Goal: Task Accomplishment & Management: Complete application form

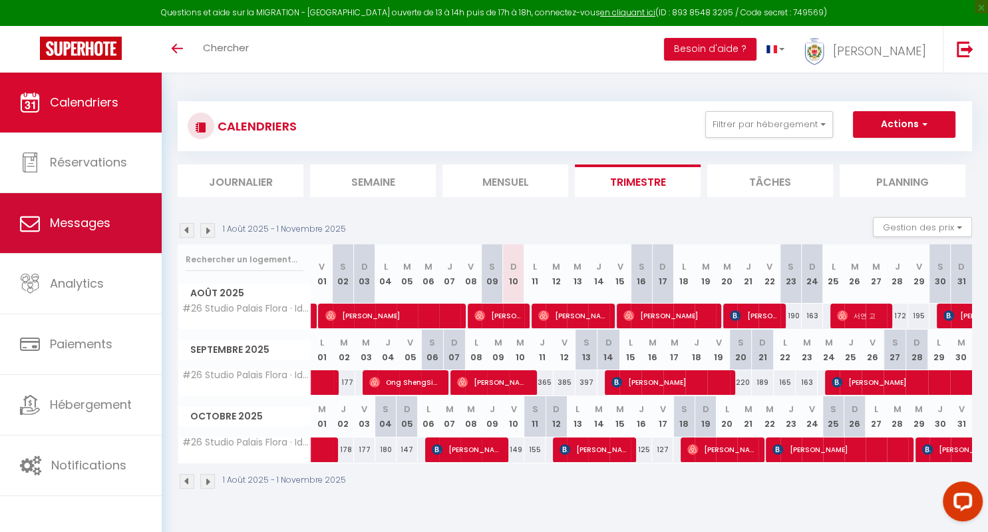
click at [89, 224] on span "Messages" at bounding box center [80, 222] width 61 height 17
select select "message"
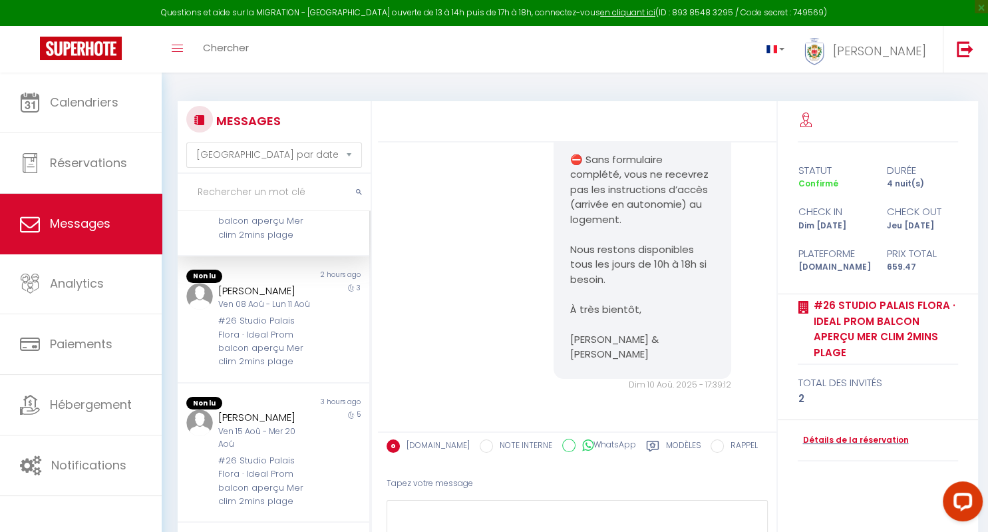
scroll to position [80, 0]
click at [287, 339] on div "#26 Studio Palais Flora · Ideal Prom balcon aperçu Mer clim 2mins plage" at bounding box center [265, 341] width 95 height 55
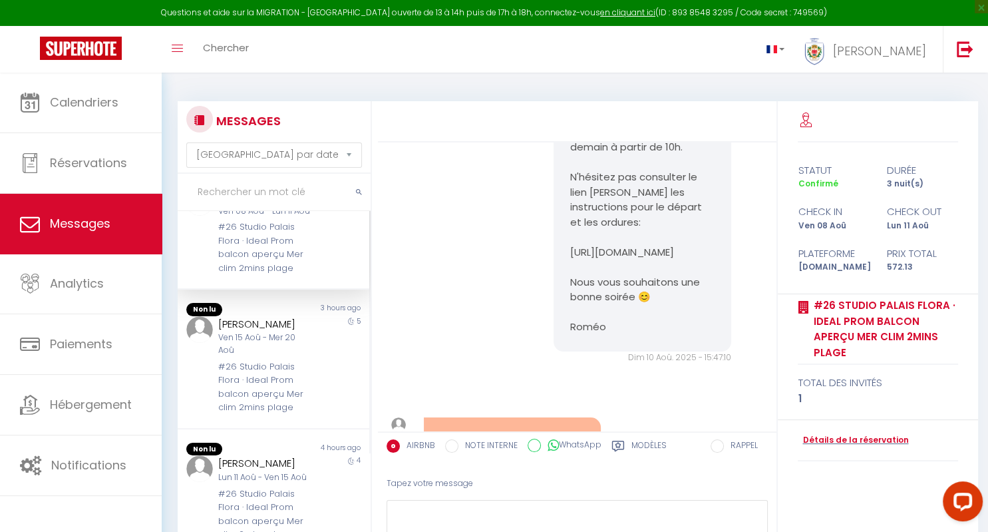
scroll to position [165, 0]
click at [266, 394] on div "#26 Studio Palais Flora · Ideal Prom balcon aperçu Mer clim 2mins plage" at bounding box center [265, 392] width 95 height 55
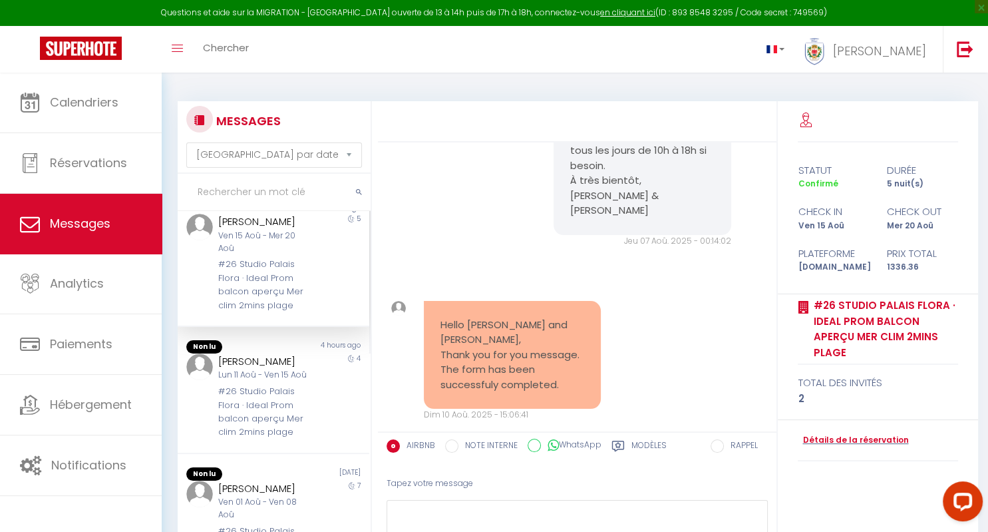
scroll to position [274, 0]
click at [266, 394] on div "#26 Studio Palais Flora · Ideal Prom balcon aperçu Mer clim 2mins plage" at bounding box center [265, 408] width 95 height 55
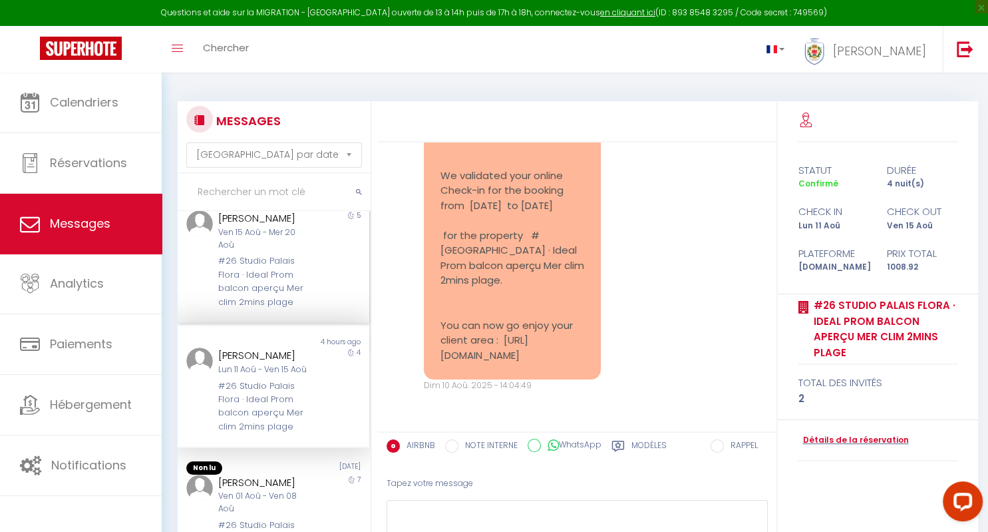
scroll to position [439, 0]
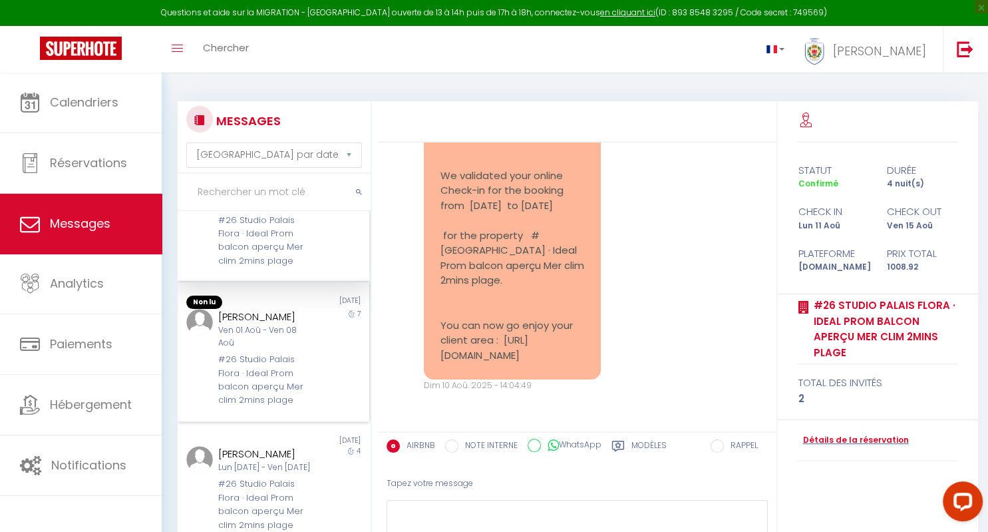
click at [261, 369] on div "#26 Studio Palais Flora · Ideal Prom balcon aperçu Mer clim 2mins plage" at bounding box center [265, 380] width 95 height 55
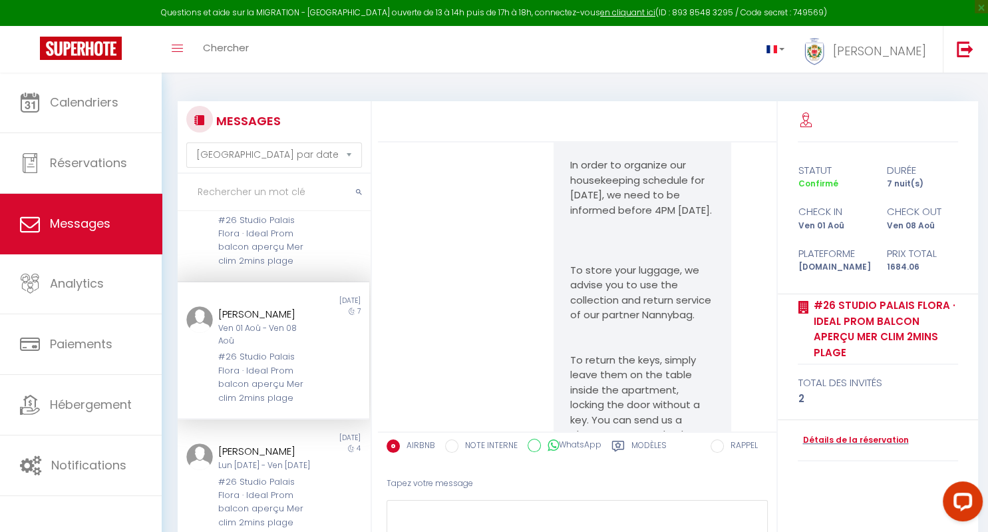
scroll to position [9769, 0]
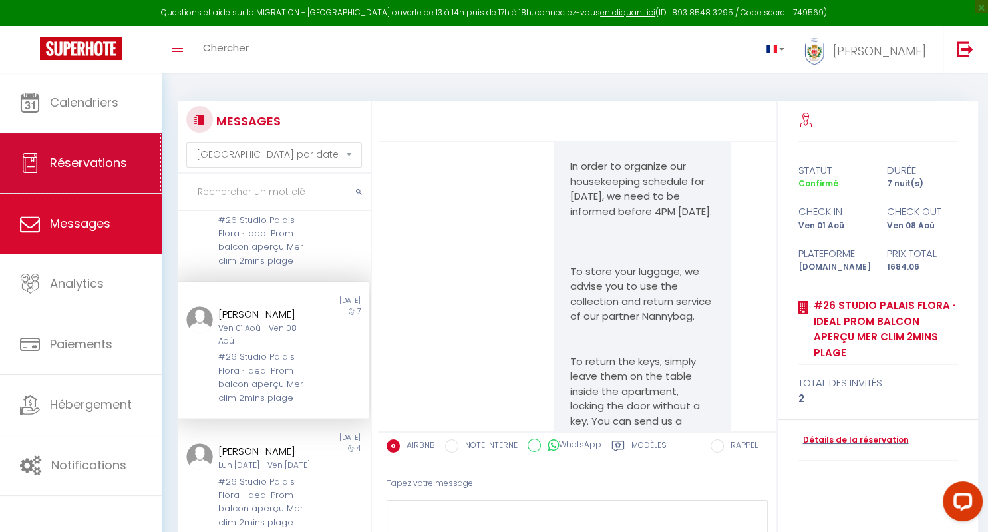
click at [92, 169] on span "Réservations" at bounding box center [88, 162] width 77 height 17
select select "not_cancelled"
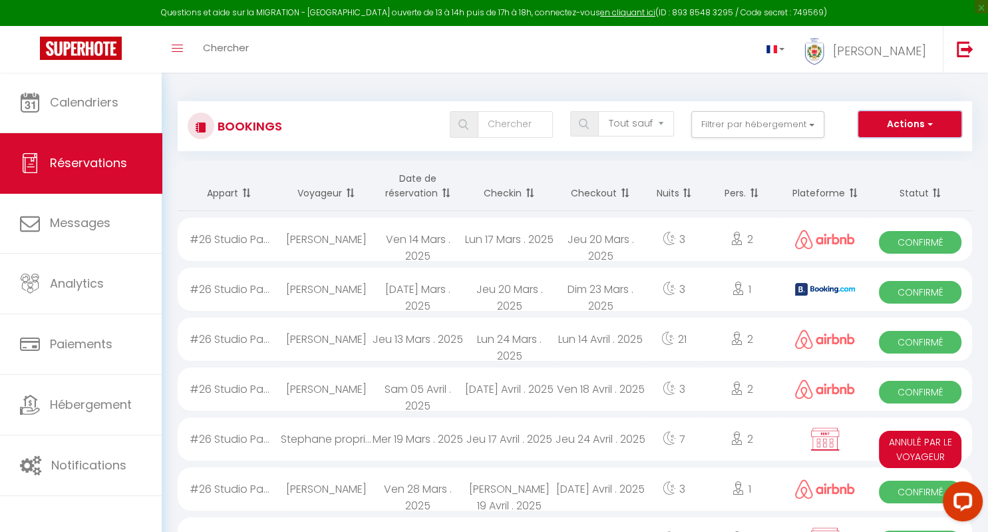
click at [931, 121] on span "button" at bounding box center [929, 123] width 8 height 13
click at [894, 148] on link "Nouvelle Réservation" at bounding box center [890, 152] width 142 height 17
select select
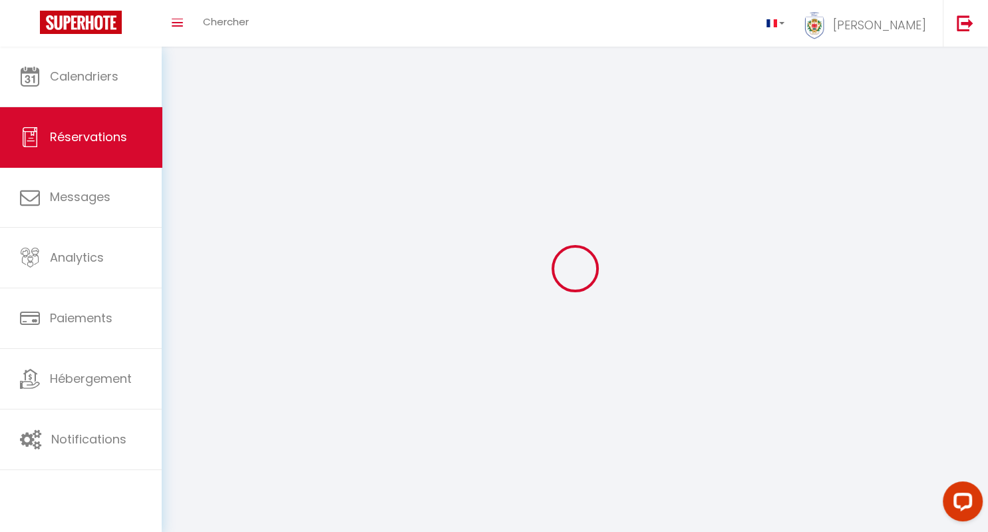
select select
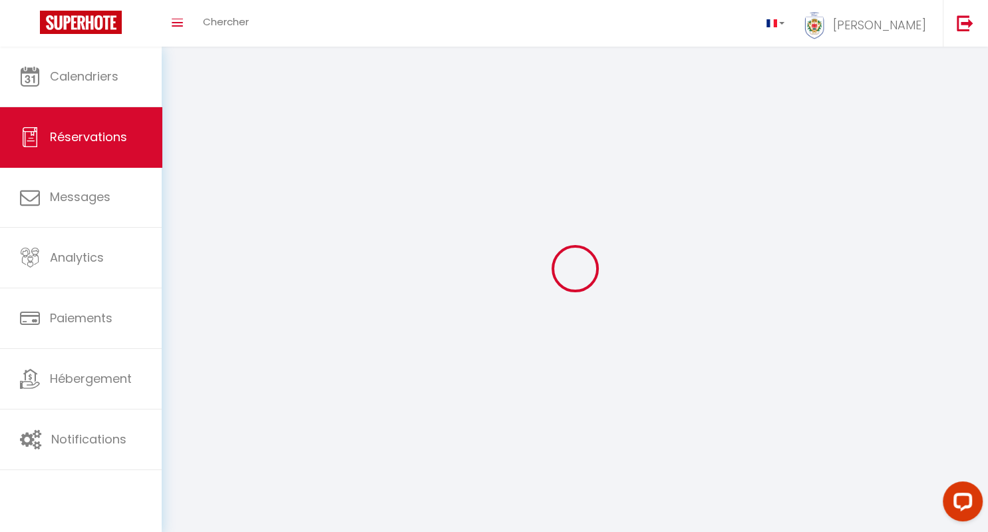
select select
checkbox input "false"
select select
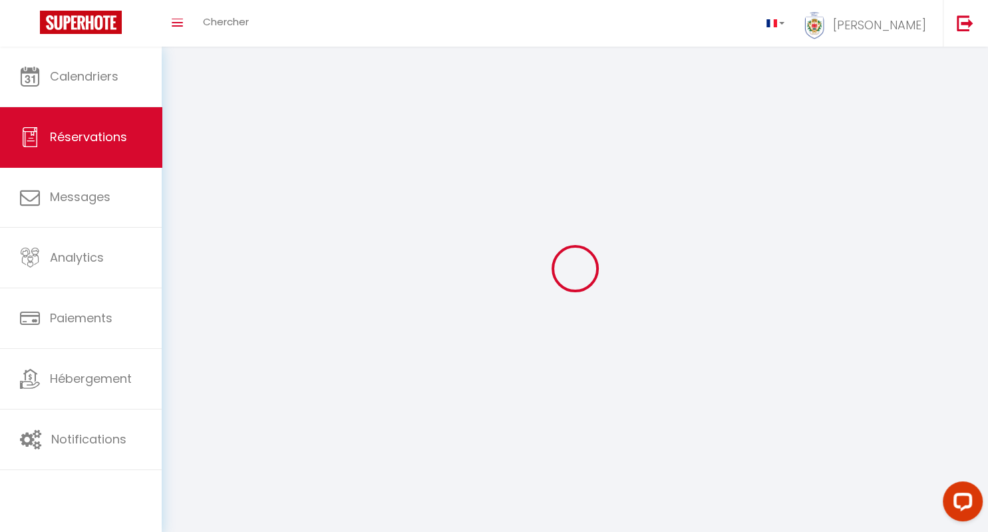
select select
checkbox input "false"
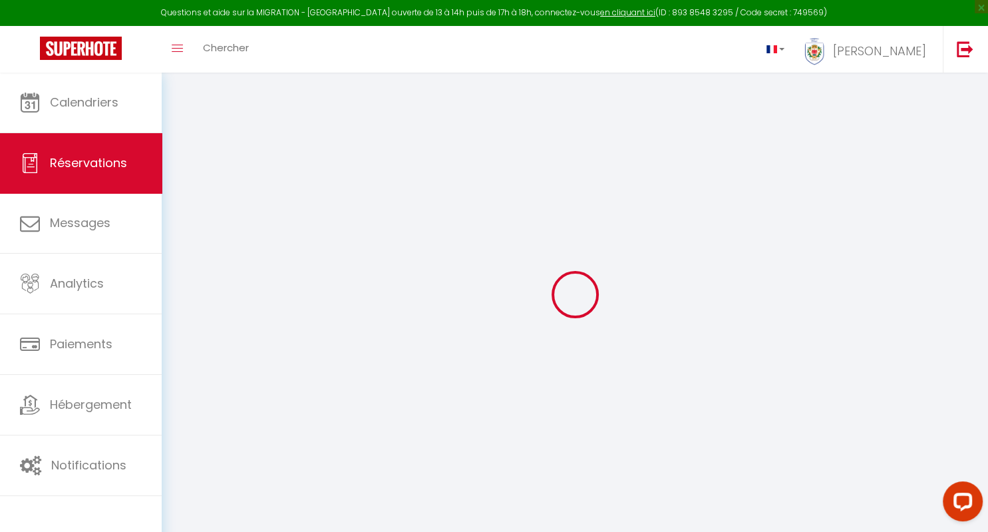
select select
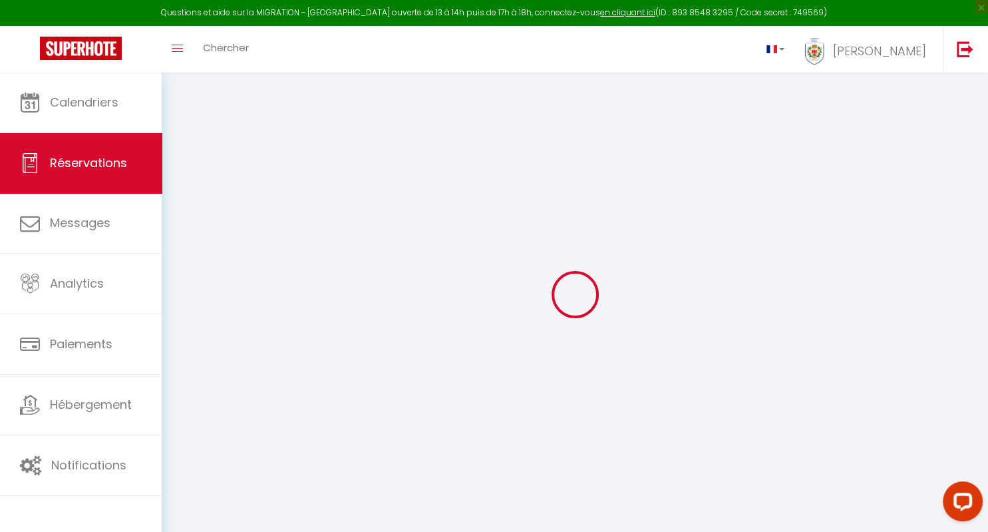
select select
checkbox input "false"
select select
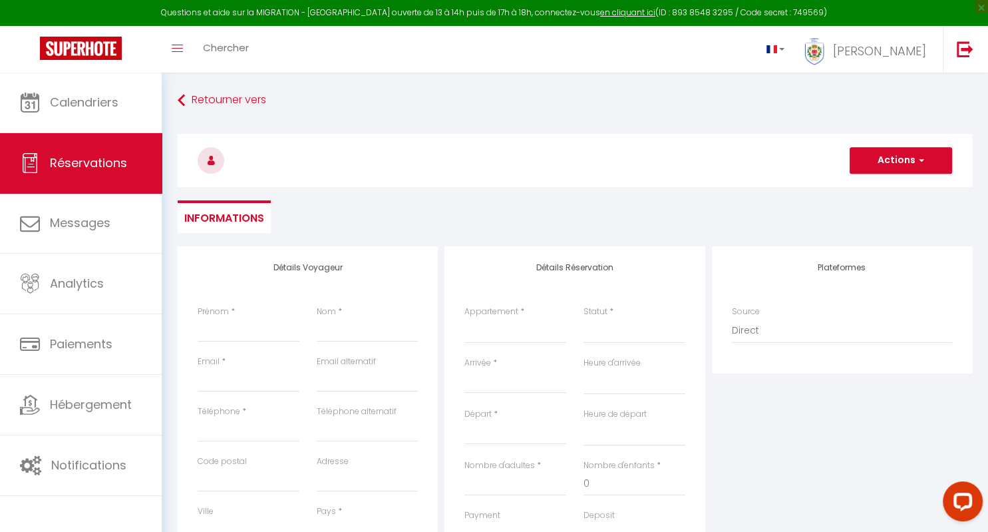
select select
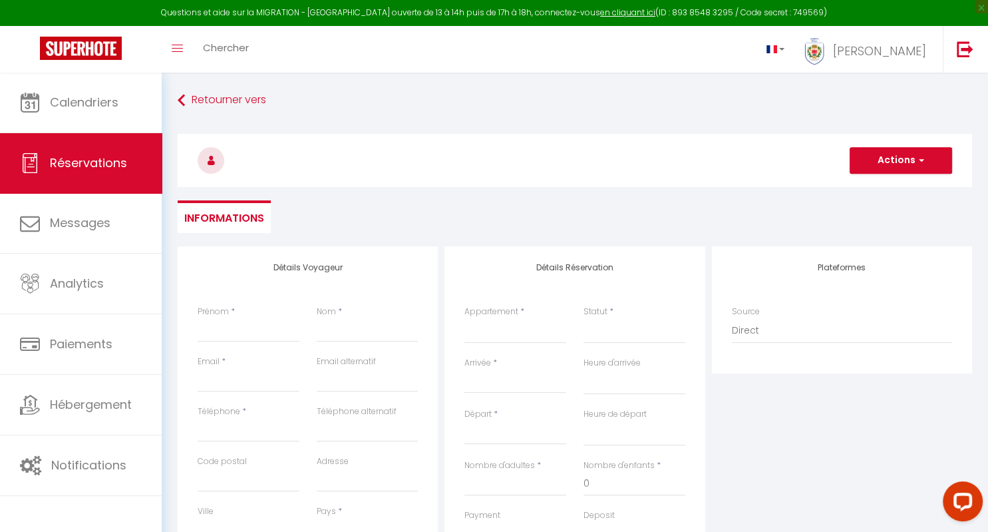
select select
checkbox input "false"
select select
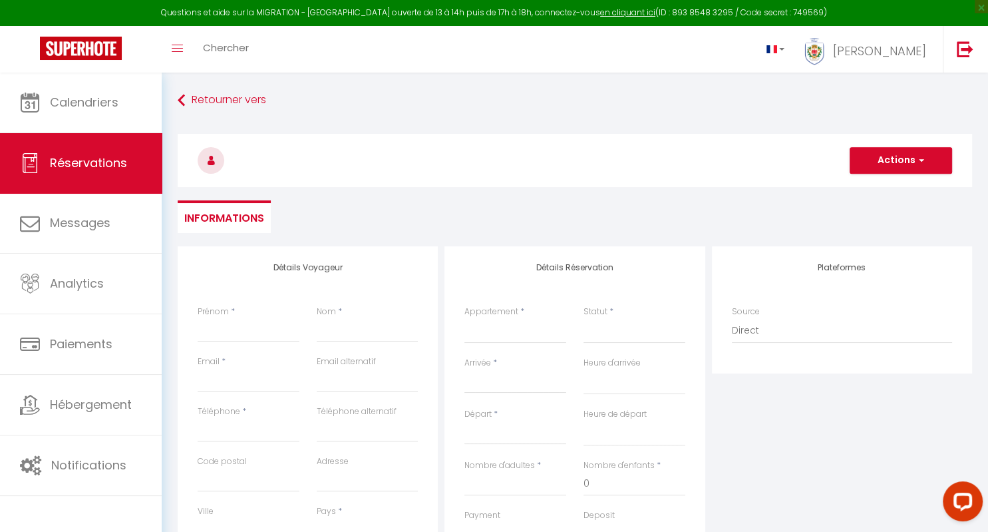
select select
checkbox input "false"
select select
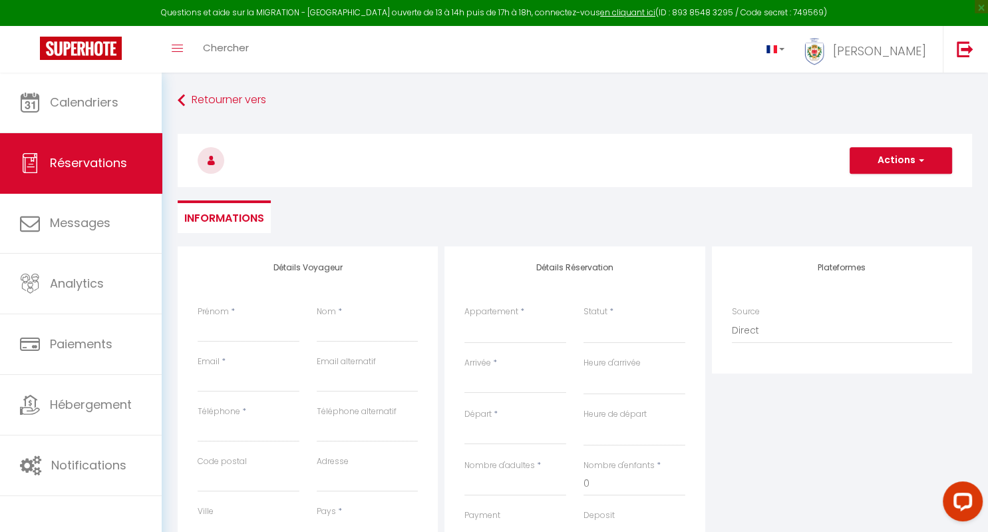
select select
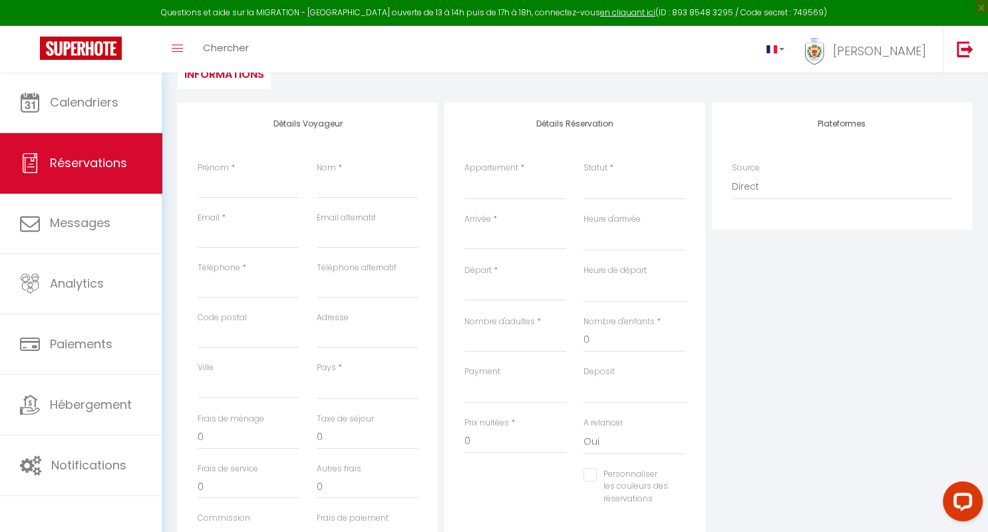
scroll to position [157, 0]
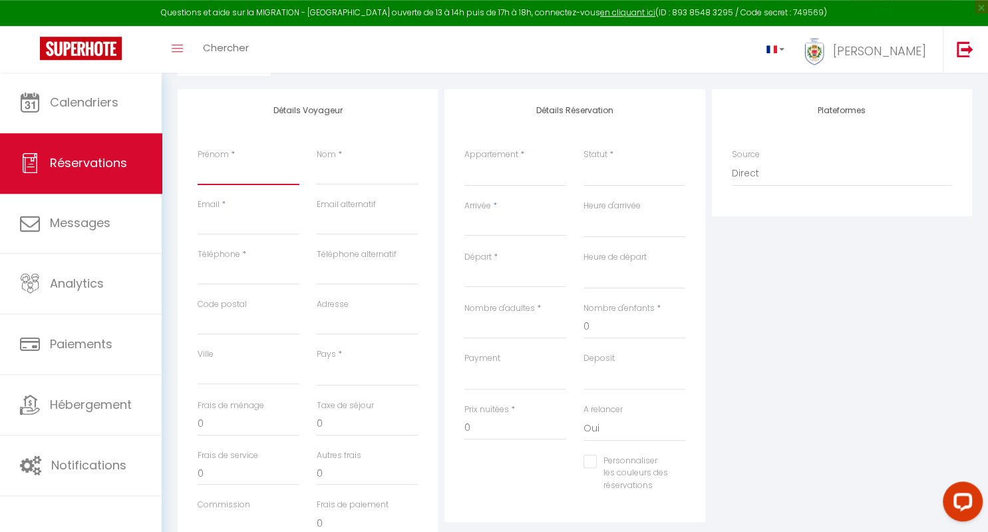
click at [246, 173] on input "Prénom" at bounding box center [249, 173] width 102 height 24
type input "S"
select select
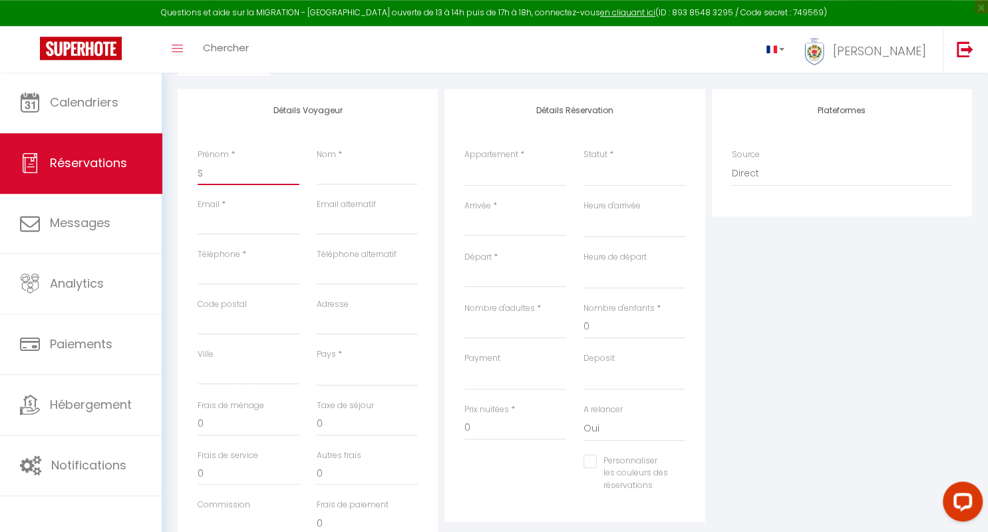
select select
checkbox input "false"
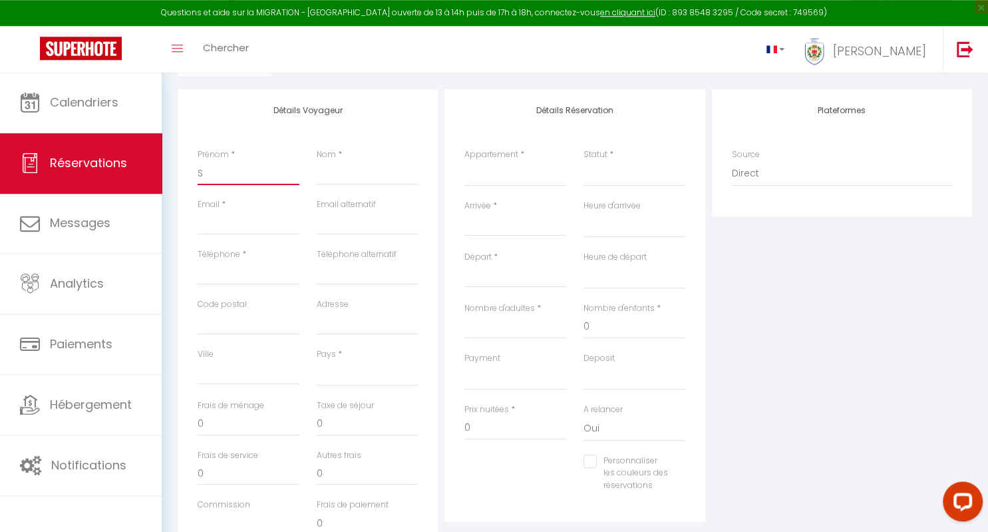
type input "St"
select select
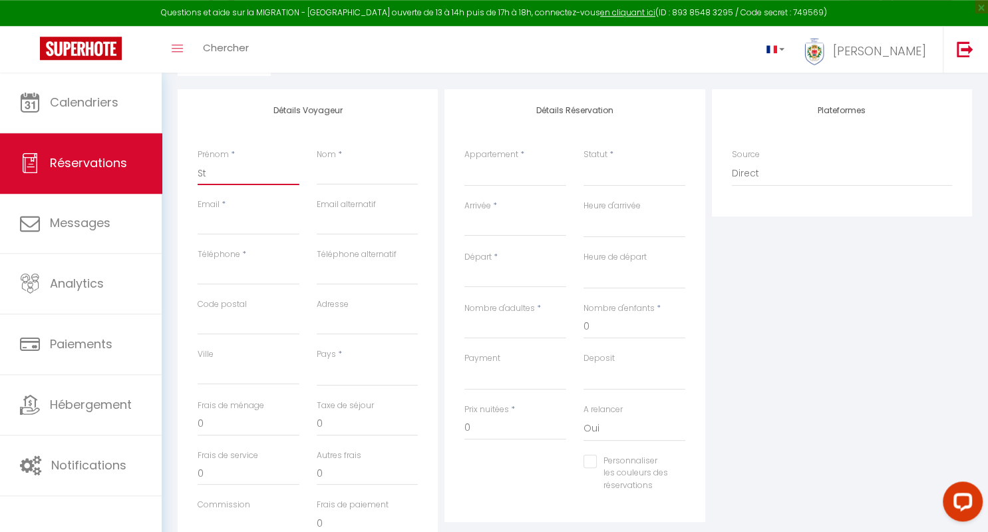
select select
checkbox input "false"
type input "Ste"
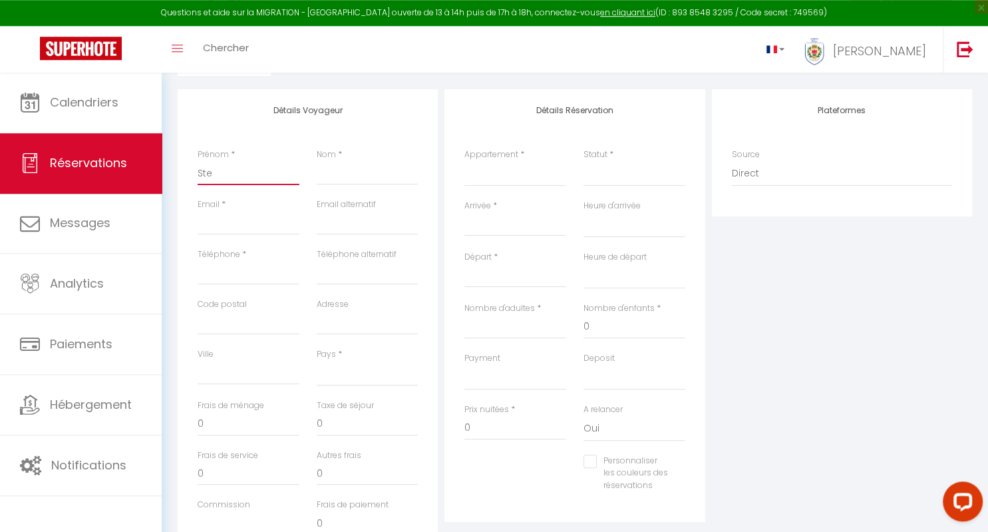
select select
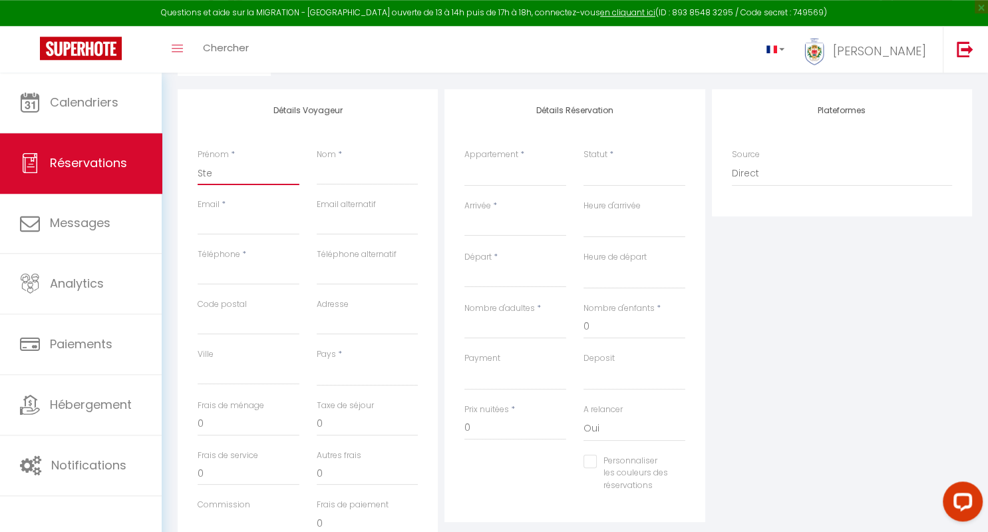
select select
checkbox input "false"
type input "Step"
select select
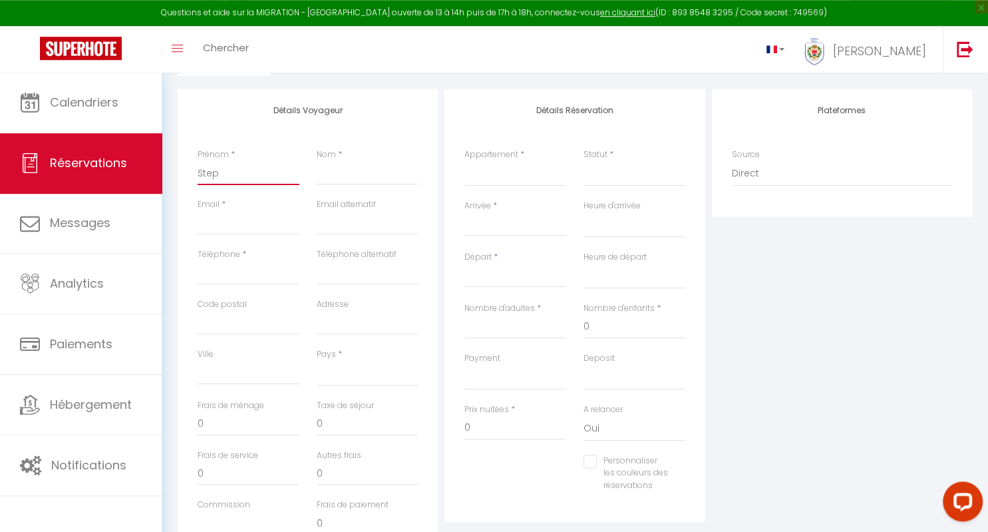
select select
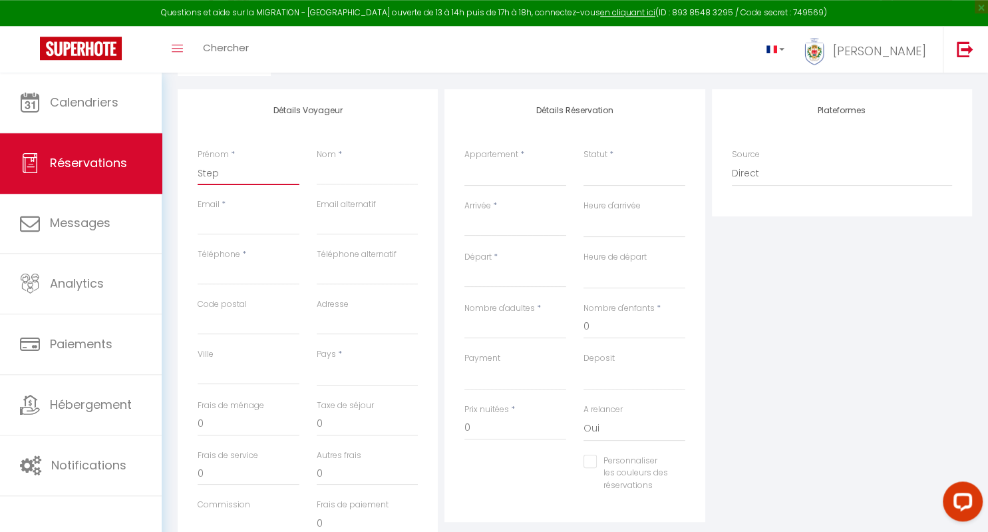
select select
checkbox input "false"
type input "Steph"
select select
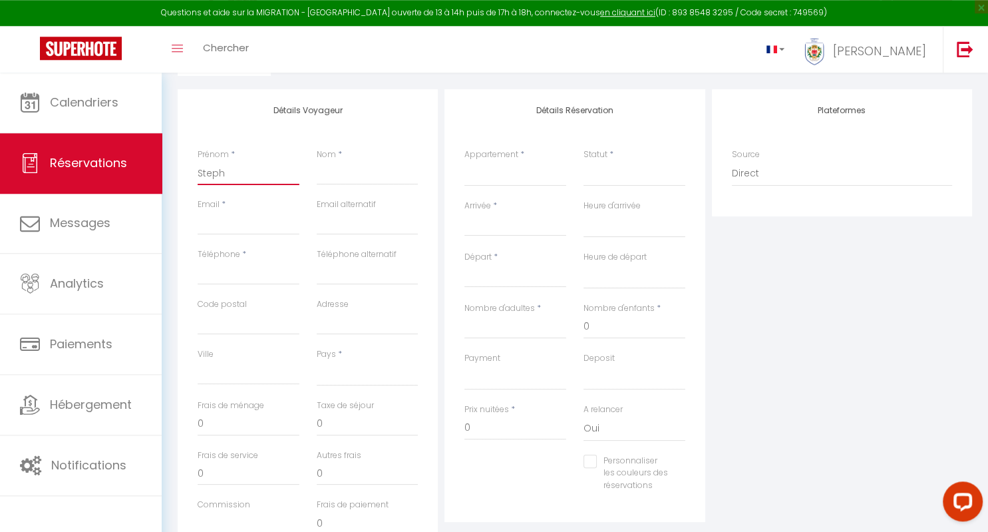
select select
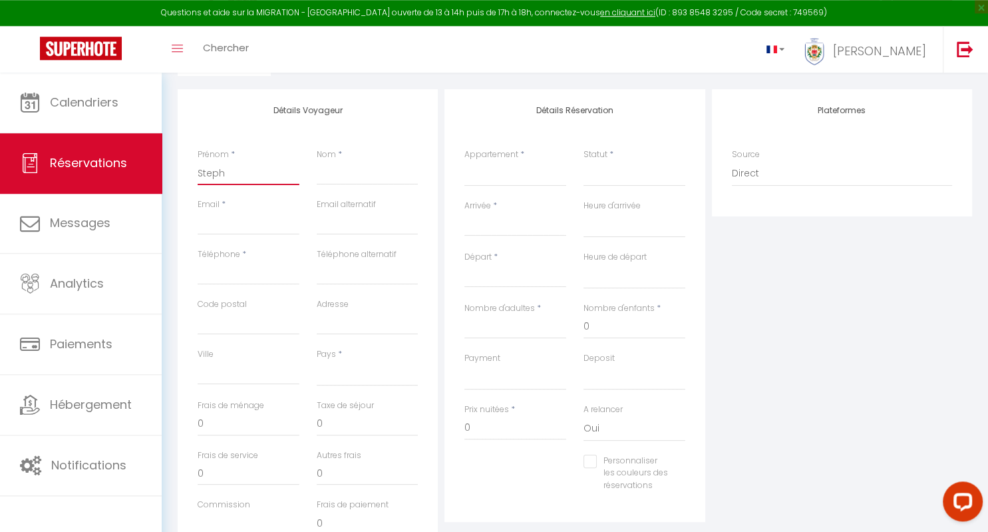
checkbox input "false"
type input "Stepha"
select select
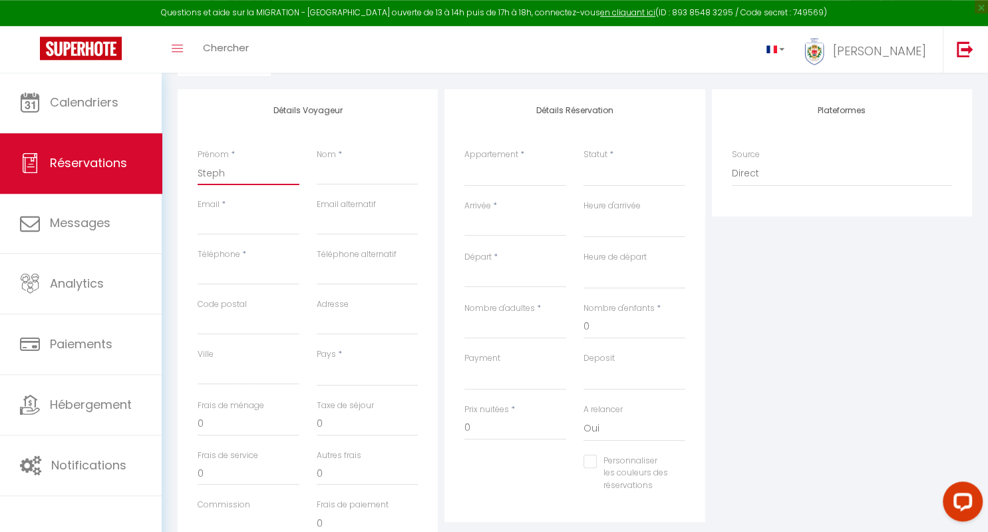
select select
checkbox input "false"
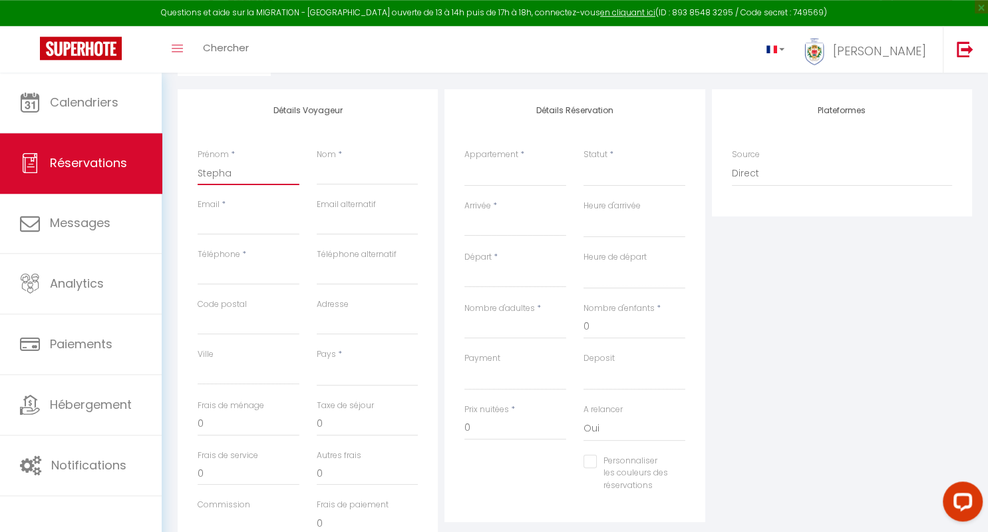
type input "[PERSON_NAME]"
select select
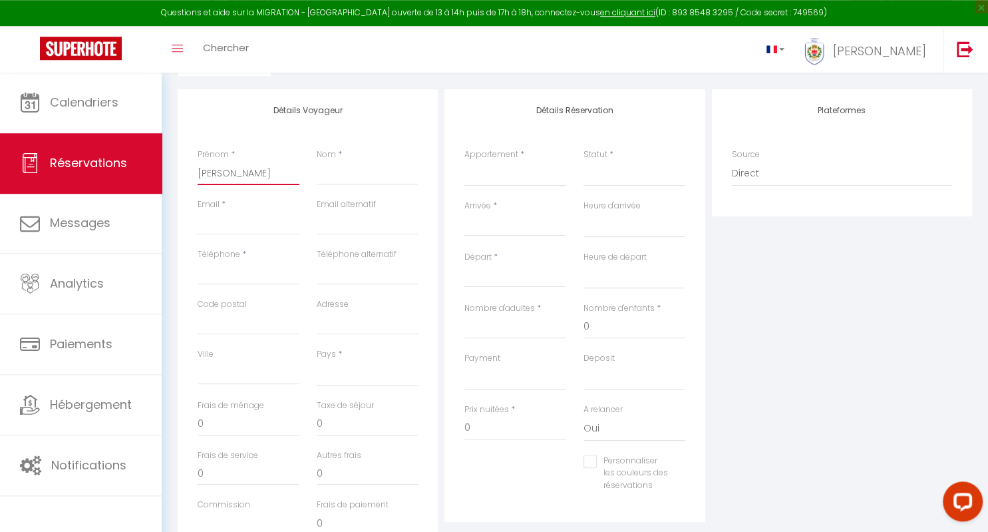
select select
checkbox input "false"
type input "Stephane"
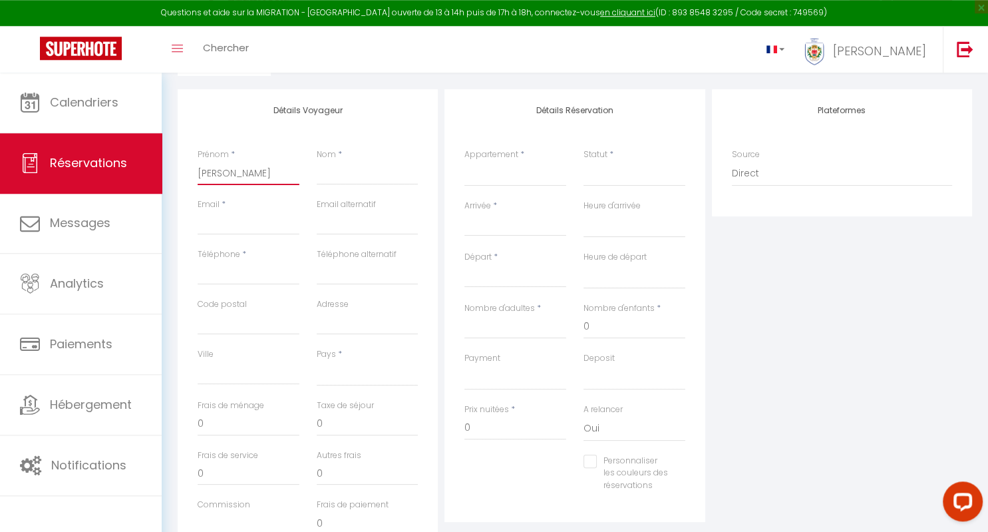
select select
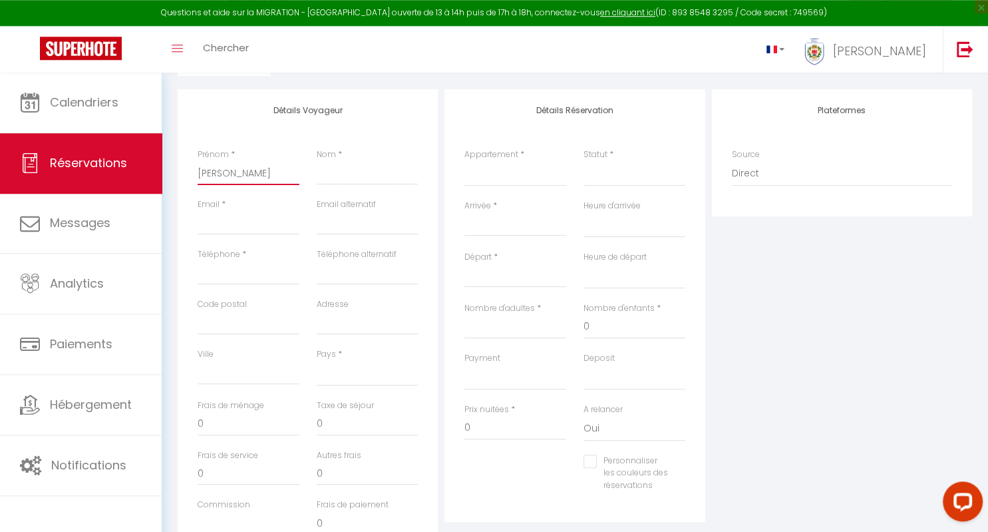
select select
checkbox input "false"
type input "Stephane"
click at [339, 174] on input "Nom" at bounding box center [368, 173] width 102 height 24
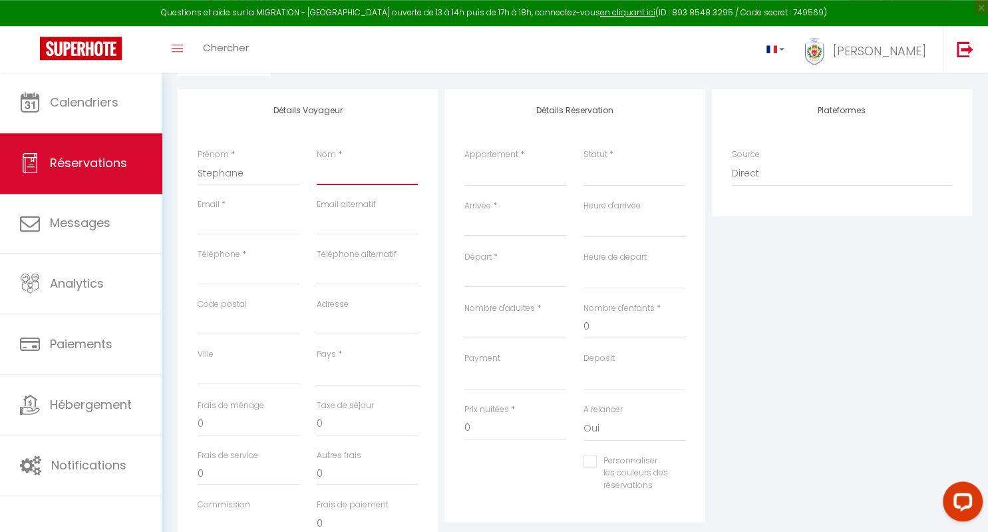
type input "N"
select select
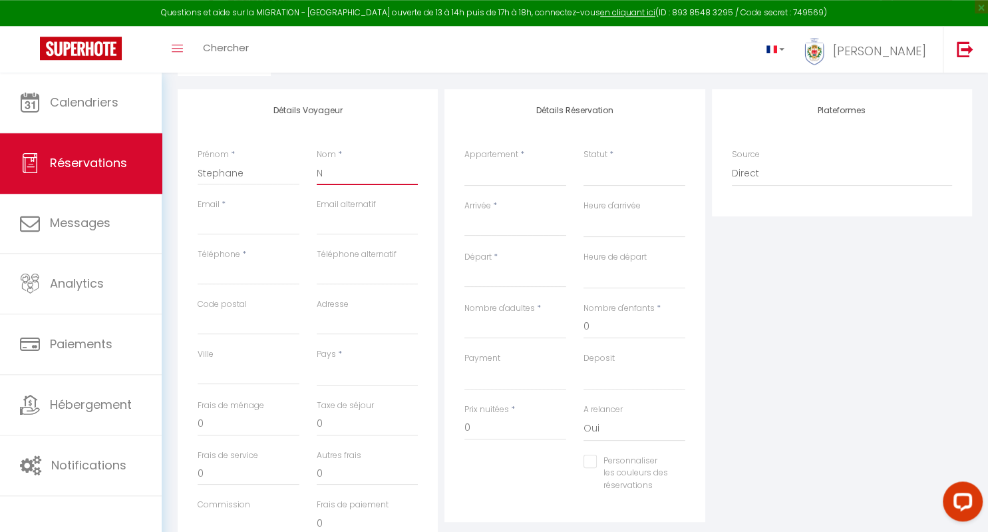
select select
checkbox input "false"
type input "N"
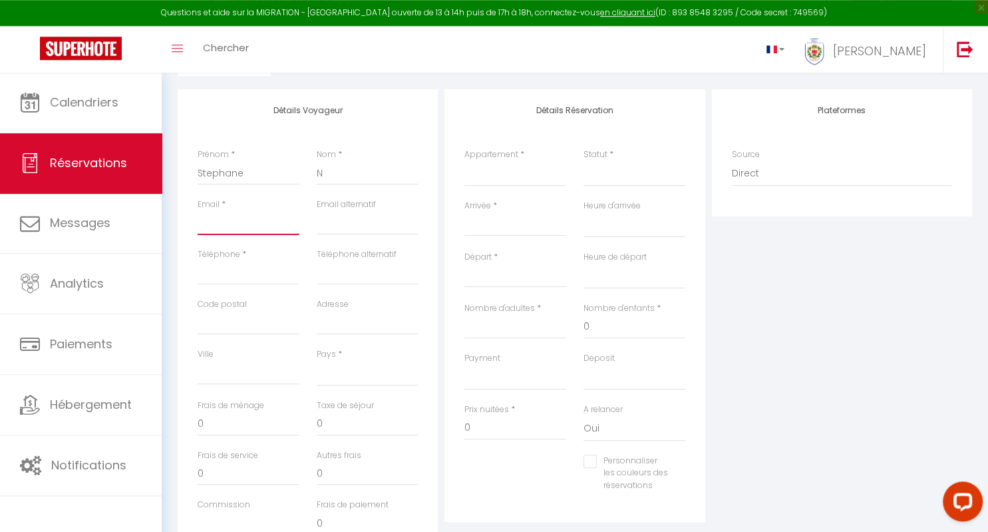
click at [254, 230] on input "Email" at bounding box center [249, 223] width 102 height 24
type input "s"
select select
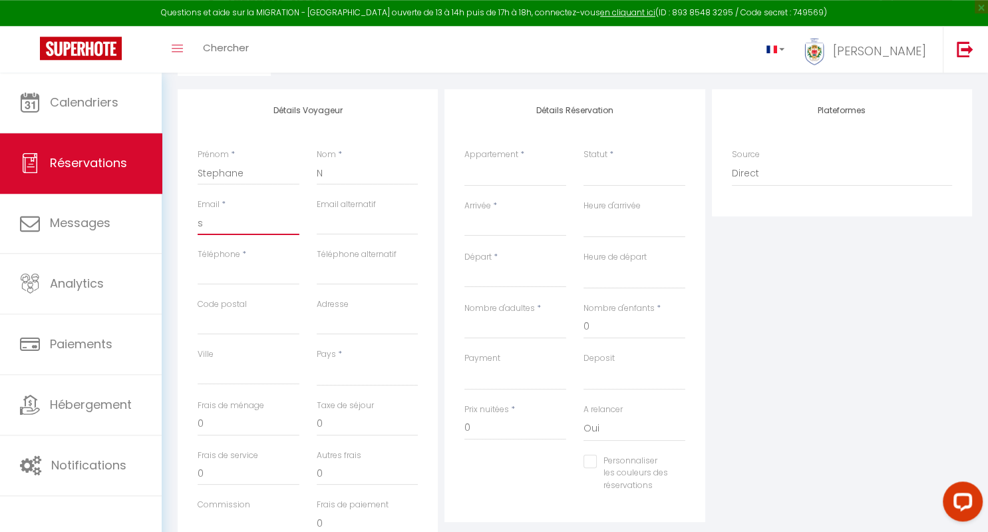
select select
checkbox input "false"
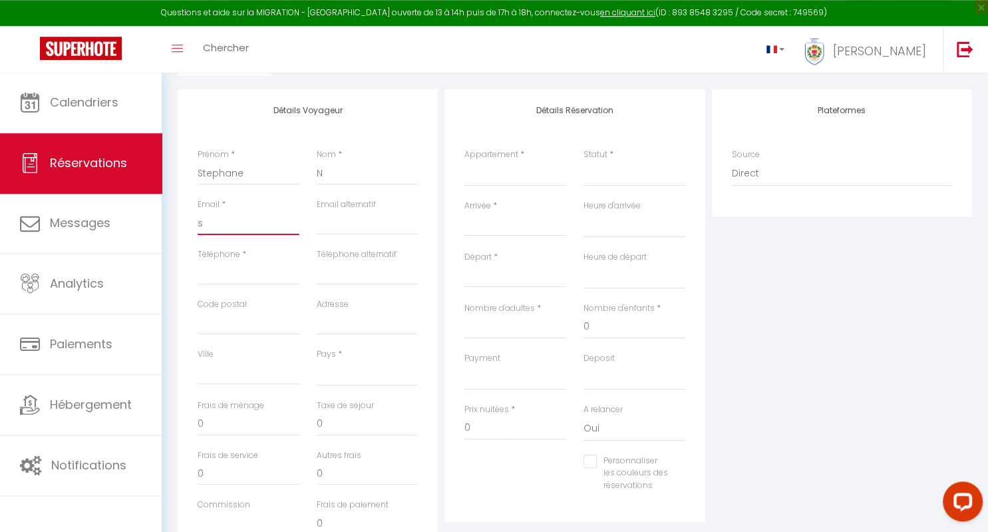
type input "s."
select select
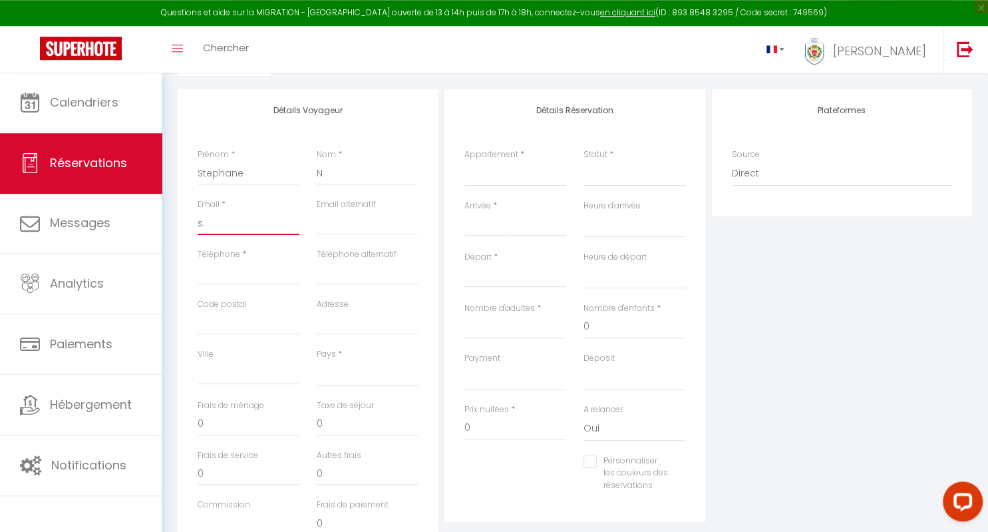
select select
checkbox input "false"
type input "s.n"
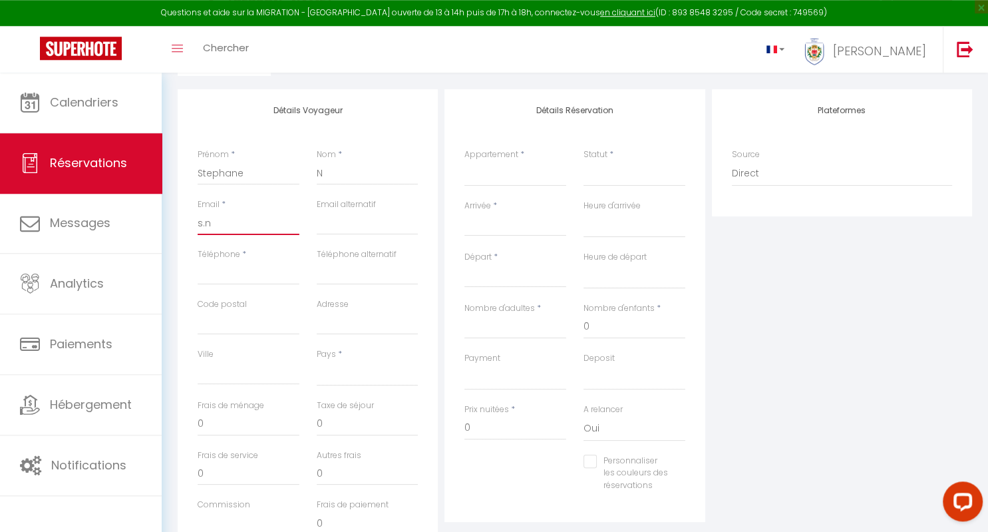
select select
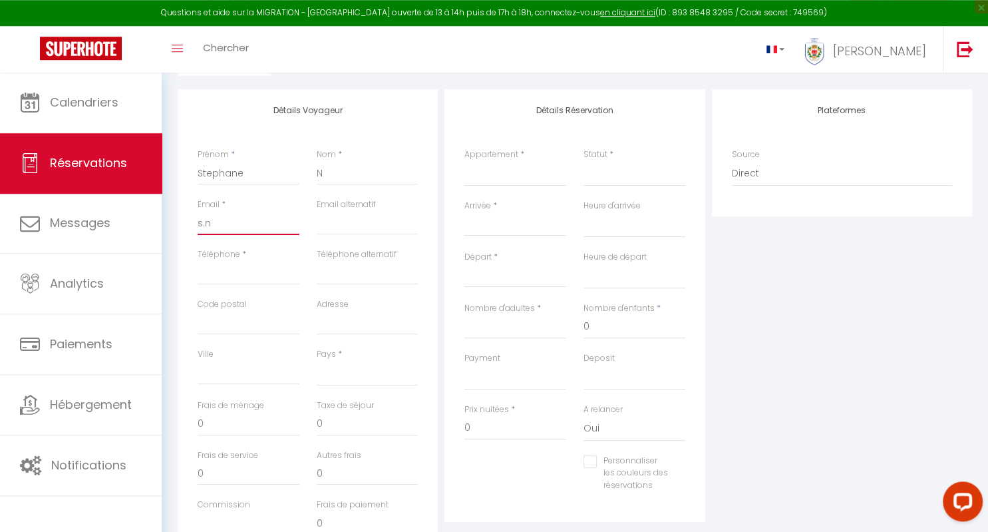
select select
checkbox input "false"
type input "[DOMAIN_NAME]"
select select
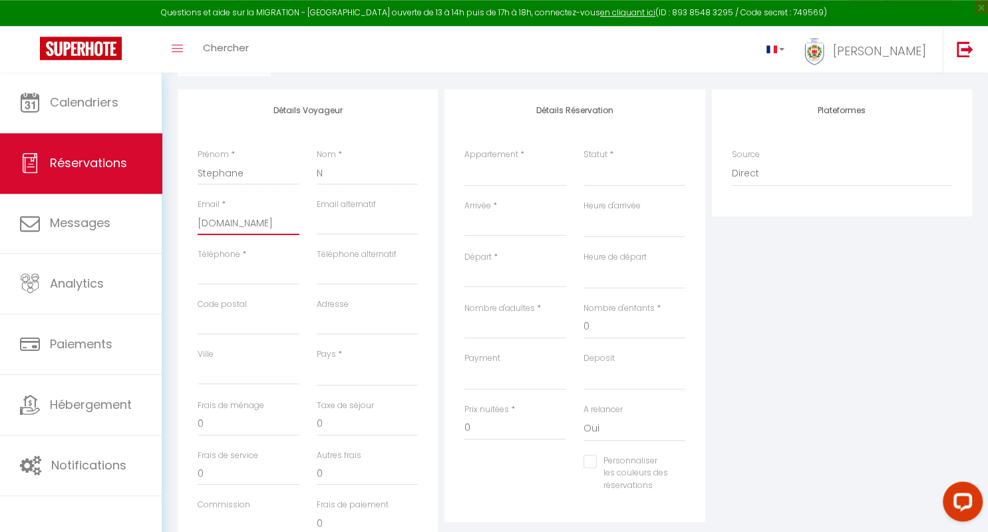
select select
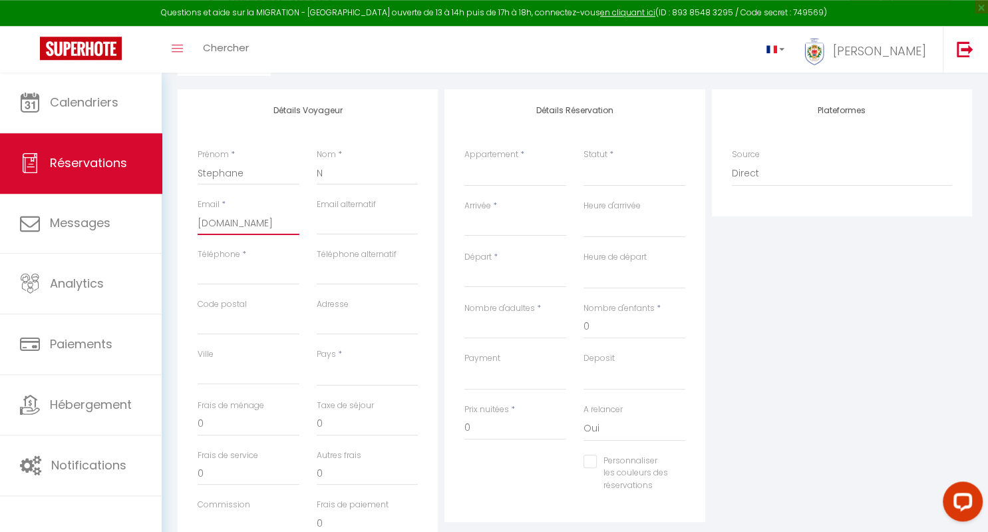
select select
checkbox input "false"
type input "s.nav"
select select
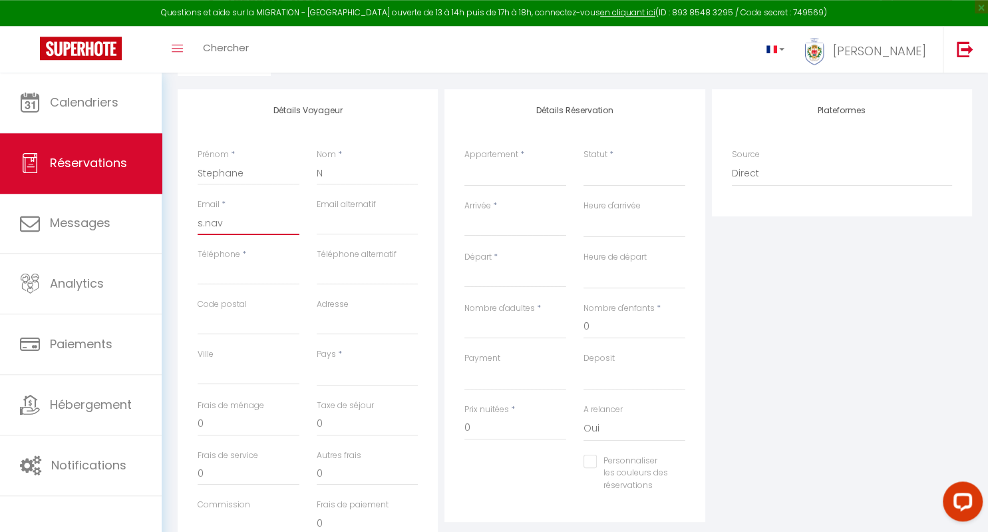
select select
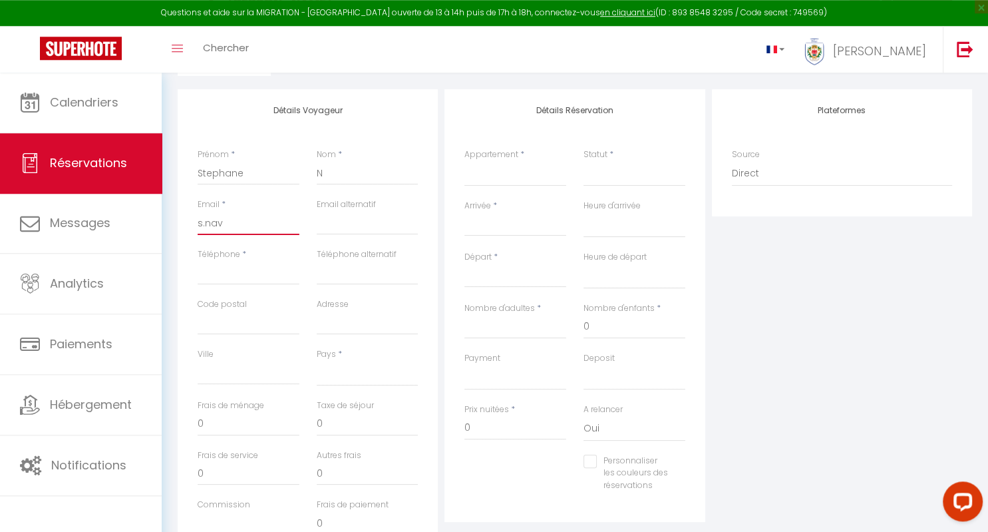
checkbox input "false"
type input "[PERSON_NAME]"
select select
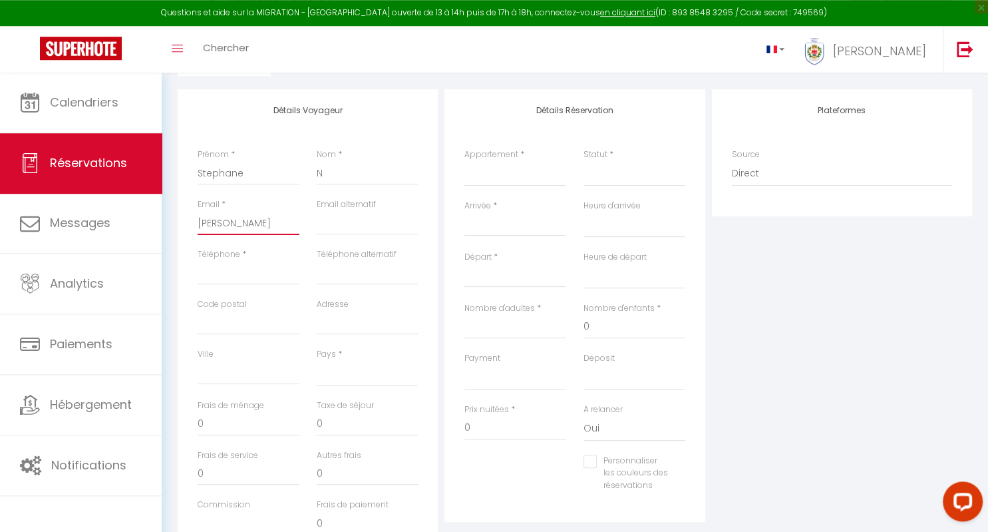
select select
checkbox input "false"
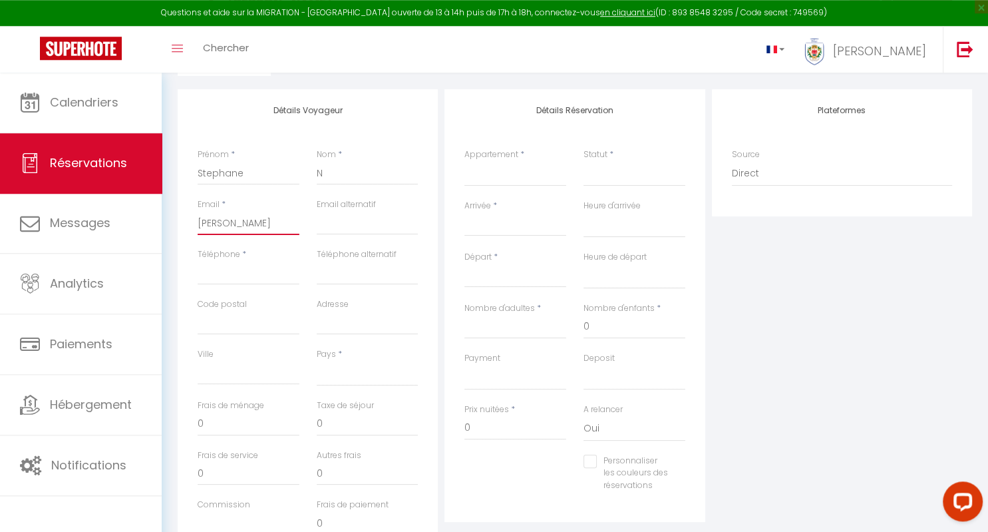
type input "[PERSON_NAME]"
select select
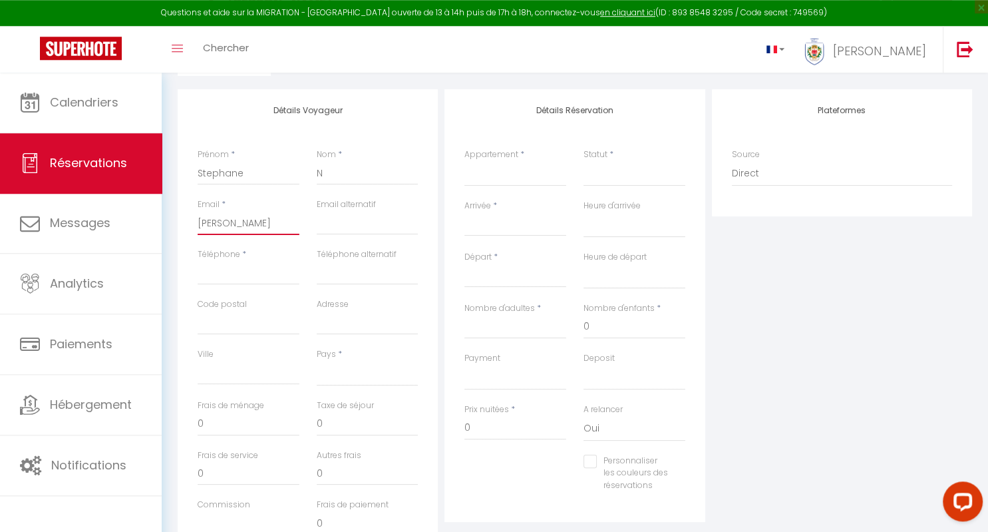
select select
checkbox input "false"
type input "s.navarr"
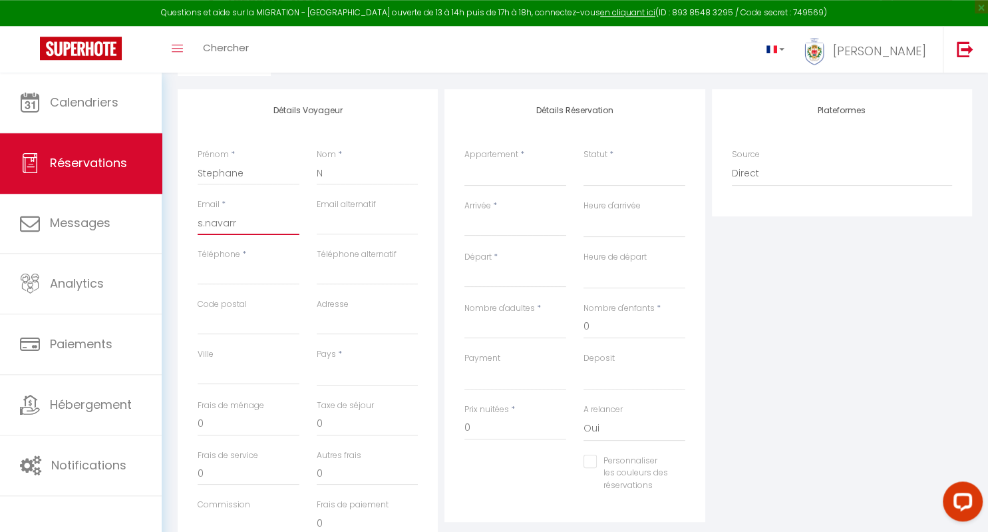
select select
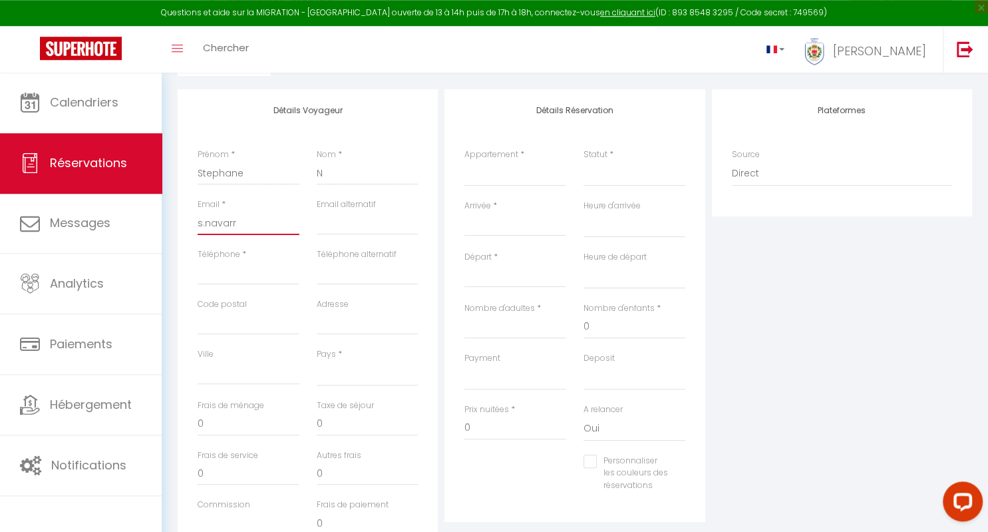
select select
checkbox input "false"
type input "[PERSON_NAME]"
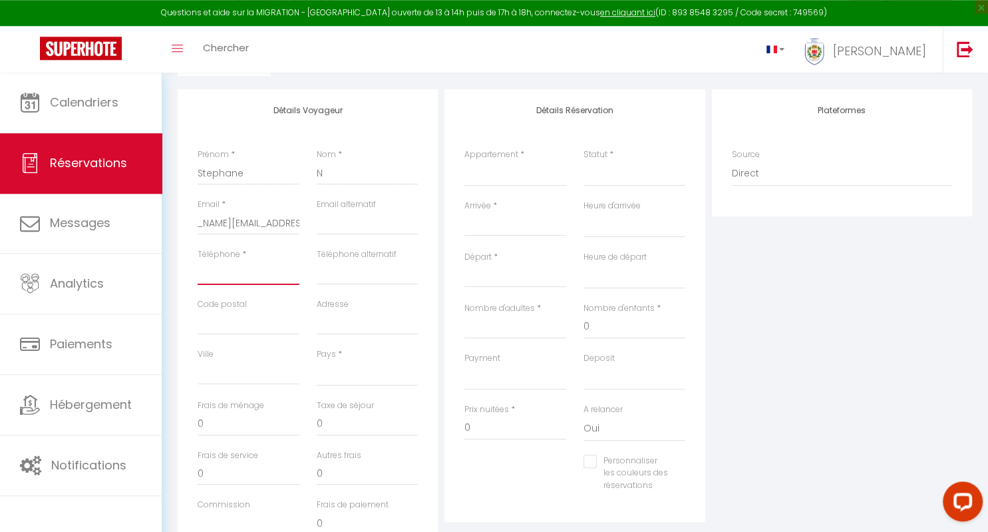
click at [252, 272] on input "Téléphone" at bounding box center [249, 273] width 102 height 24
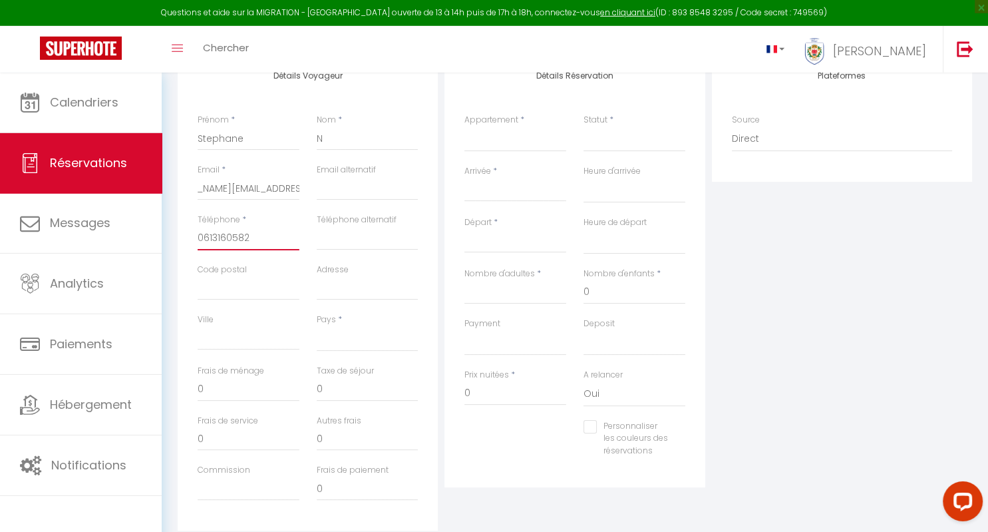
scroll to position [230, 0]
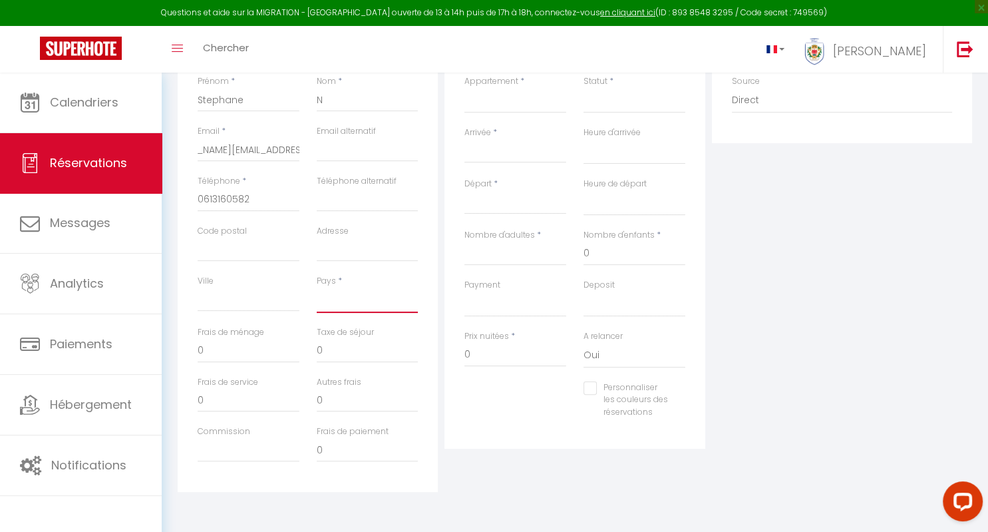
click at [317, 288] on select "[GEOGRAPHIC_DATA] [GEOGRAPHIC_DATA] [GEOGRAPHIC_DATA] [GEOGRAPHIC_DATA] [GEOGRA…" at bounding box center [368, 300] width 102 height 25
click option "[GEOGRAPHIC_DATA]" at bounding box center [0, 0] width 0 height 0
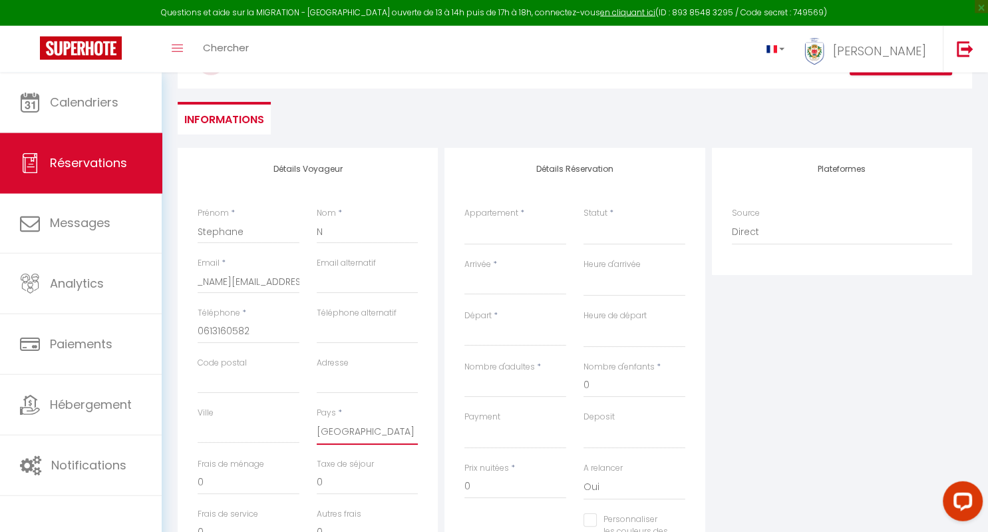
scroll to position [97, 0]
click at [465, 222] on select "#26 Studio Palais Flora · Ideal Prom balcon aperçu Mer clim 2mins plage" at bounding box center [516, 234] width 102 height 25
click option "#26 Studio Palais Flora · Ideal Prom balcon aperçu Mer clim 2mins plage" at bounding box center [0, 0] width 0 height 0
click at [584, 222] on select "Confirmé Non Confirmé [PERSON_NAME] par le voyageur No Show Request" at bounding box center [635, 234] width 102 height 25
click at [513, 277] on div "< Août 2025 > Dim Lun Mar Mer Jeu Ven Sam 1 2 3 4 5 6 7 8 9 10 11 12 13 14 15 1…" at bounding box center [516, 285] width 102 height 24
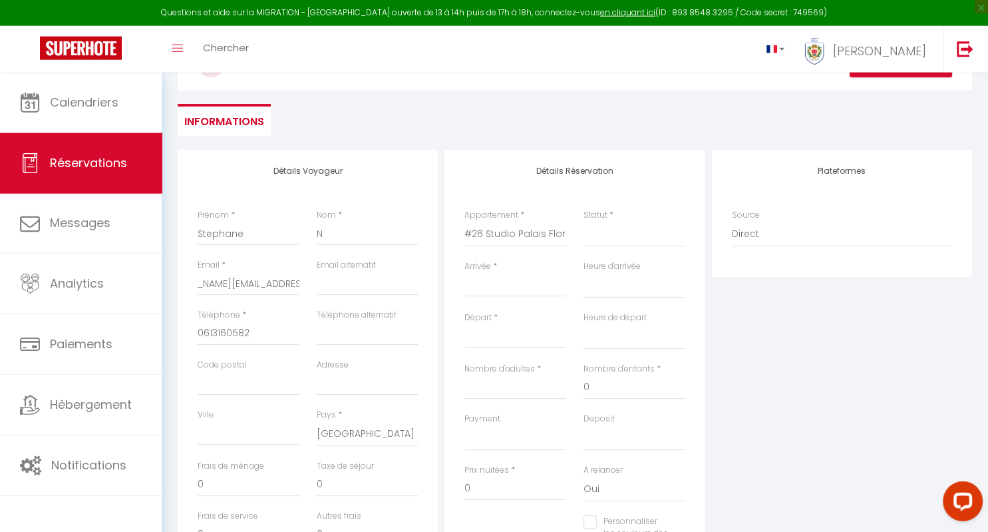
click at [495, 269] on span "*" at bounding box center [495, 265] width 4 height 11
click at [788, 366] on div "Plateformes Source Direct [DOMAIN_NAME] [DOMAIN_NAME] Chalet montagne Expedia G…" at bounding box center [842, 388] width 267 height 476
click at [486, 284] on input "Arrivée" at bounding box center [516, 286] width 102 height 17
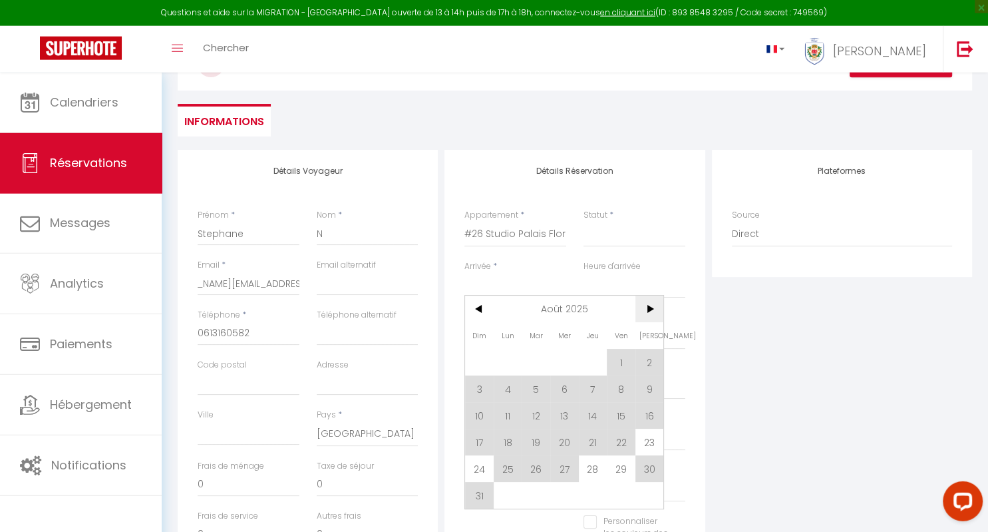
click at [648, 310] on span ">" at bounding box center [650, 309] width 29 height 27
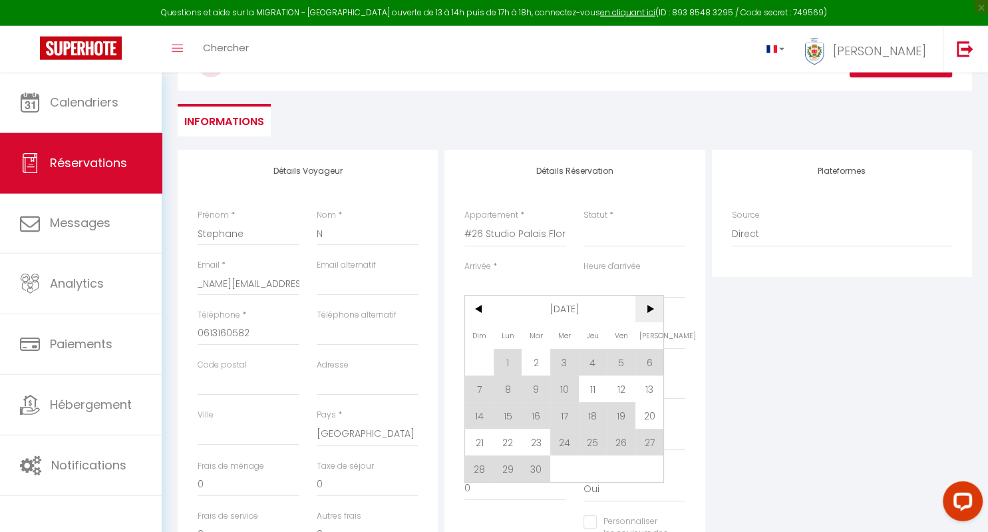
click at [648, 310] on span ">" at bounding box center [650, 309] width 29 height 27
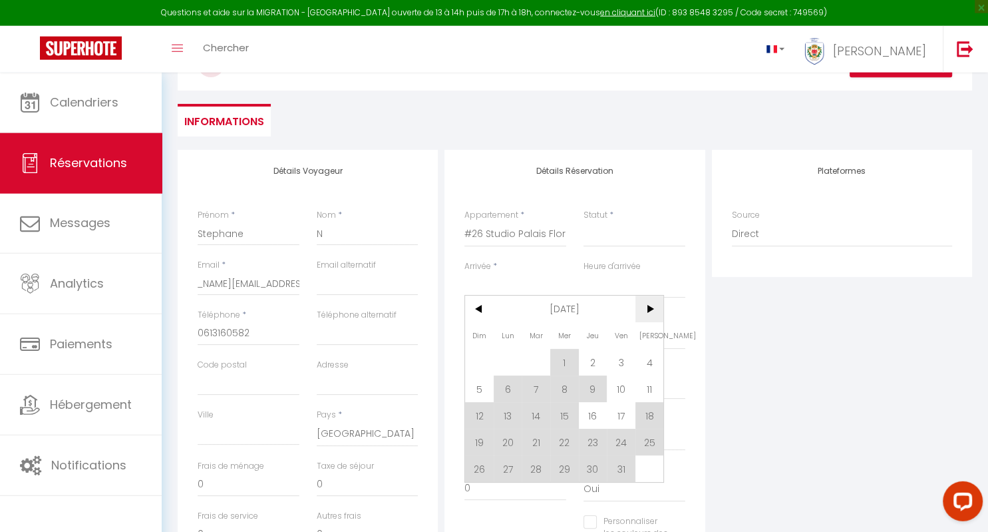
click at [648, 310] on span ">" at bounding box center [650, 309] width 29 height 27
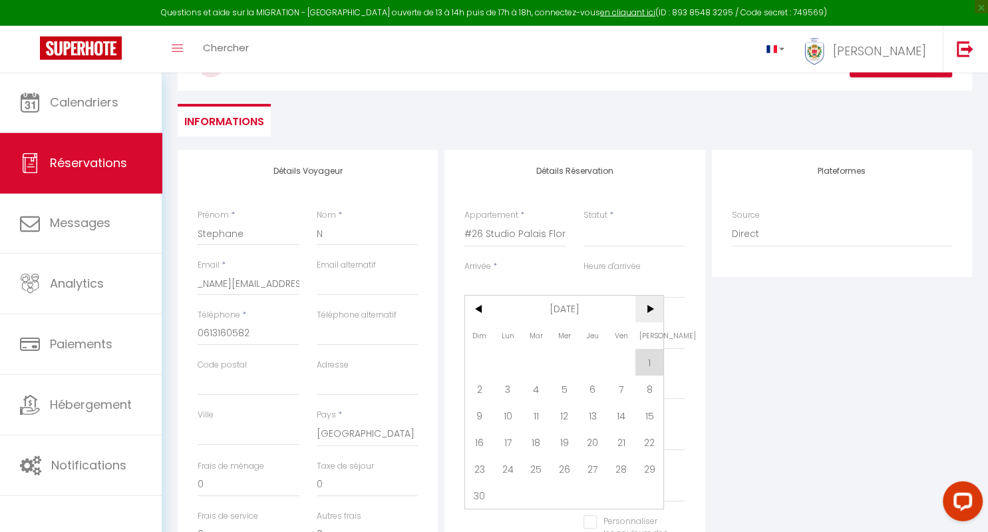
click at [648, 310] on span ">" at bounding box center [650, 309] width 29 height 27
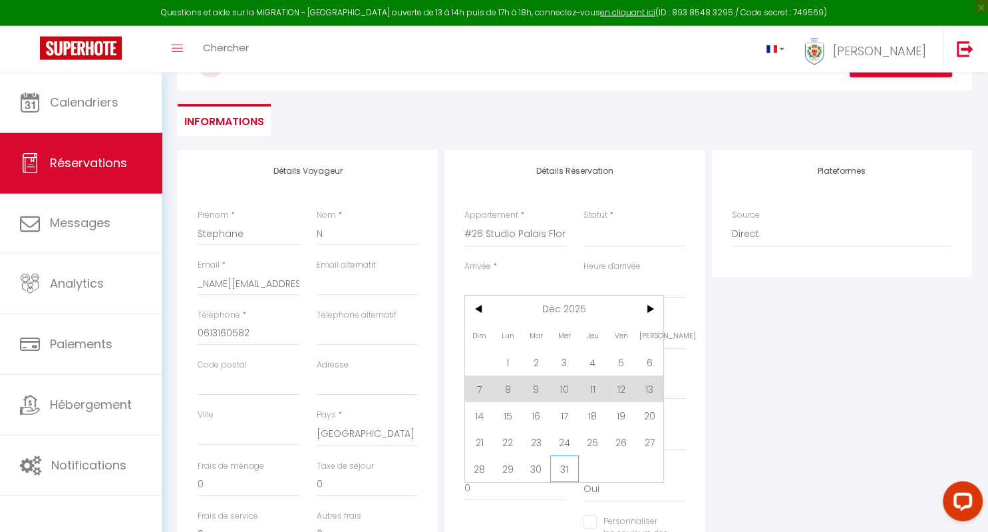
click at [558, 474] on span "31" at bounding box center [564, 468] width 29 height 27
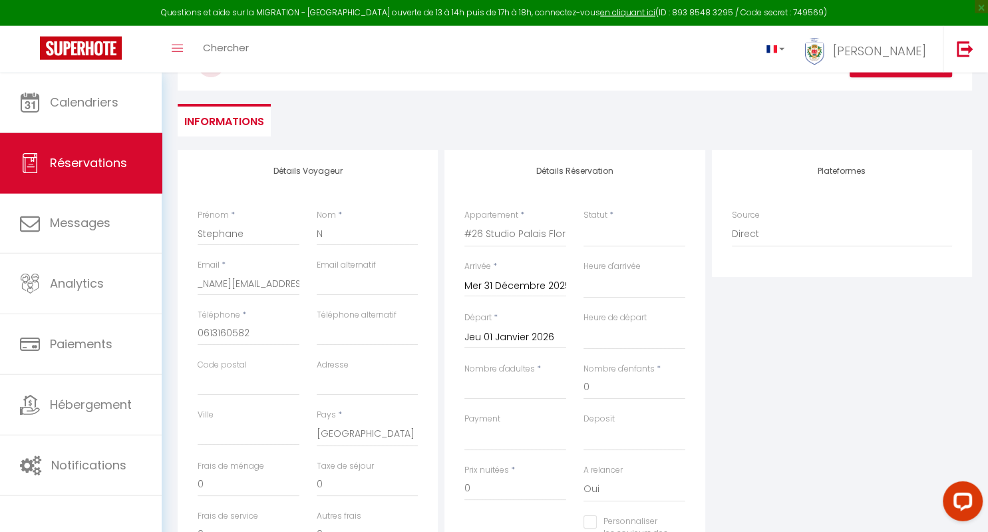
click at [491, 322] on label "Départ" at bounding box center [478, 318] width 27 height 13
click at [491, 329] on input "Jeu 01 Janvier 2026" at bounding box center [516, 337] width 102 height 17
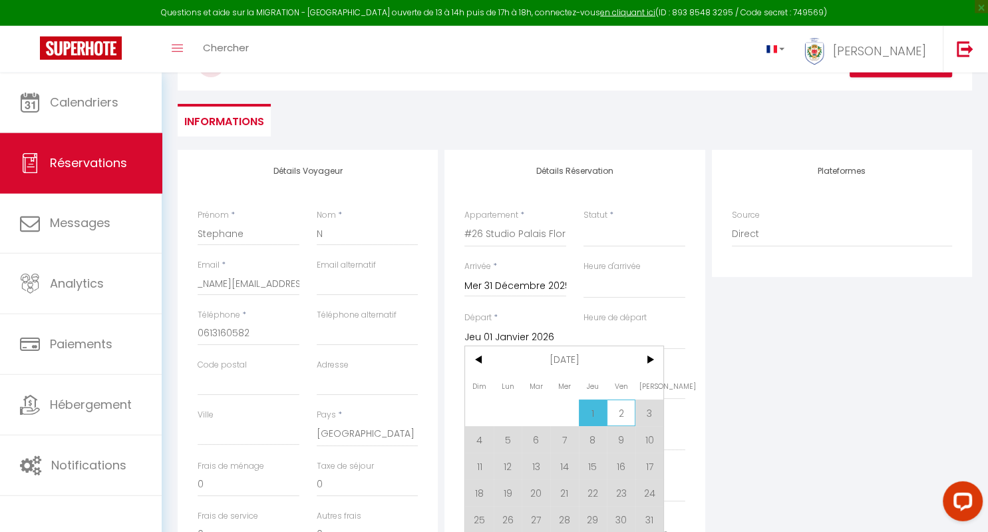
click at [624, 416] on span "2" at bounding box center [621, 412] width 29 height 27
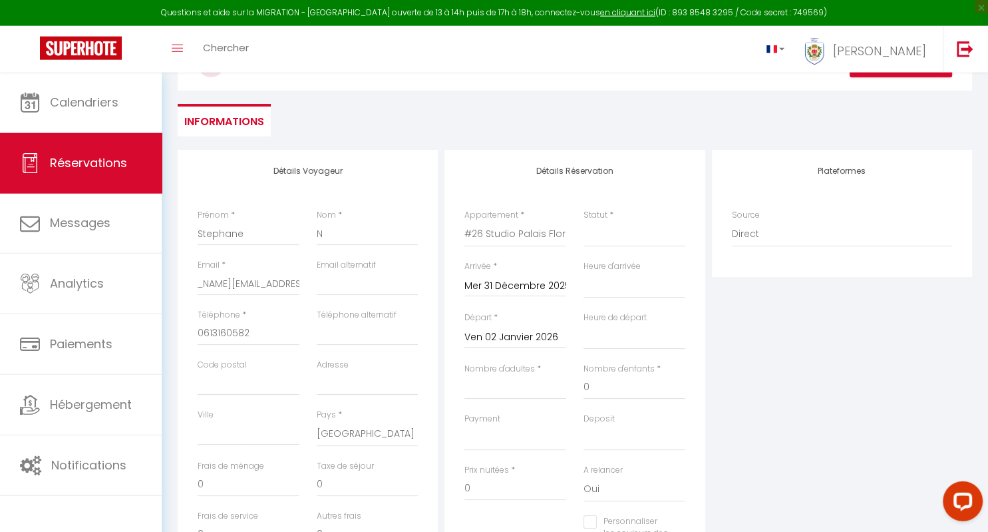
click at [490, 322] on label "Départ" at bounding box center [478, 318] width 27 height 13
click at [490, 329] on input "Ven 02 Janvier 2026" at bounding box center [516, 337] width 102 height 17
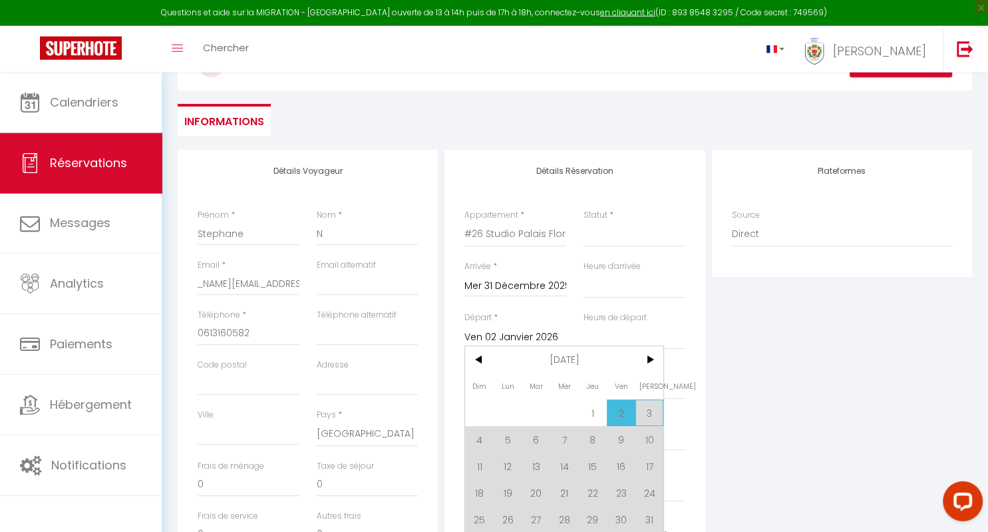
click at [650, 411] on span "3" at bounding box center [650, 412] width 29 height 27
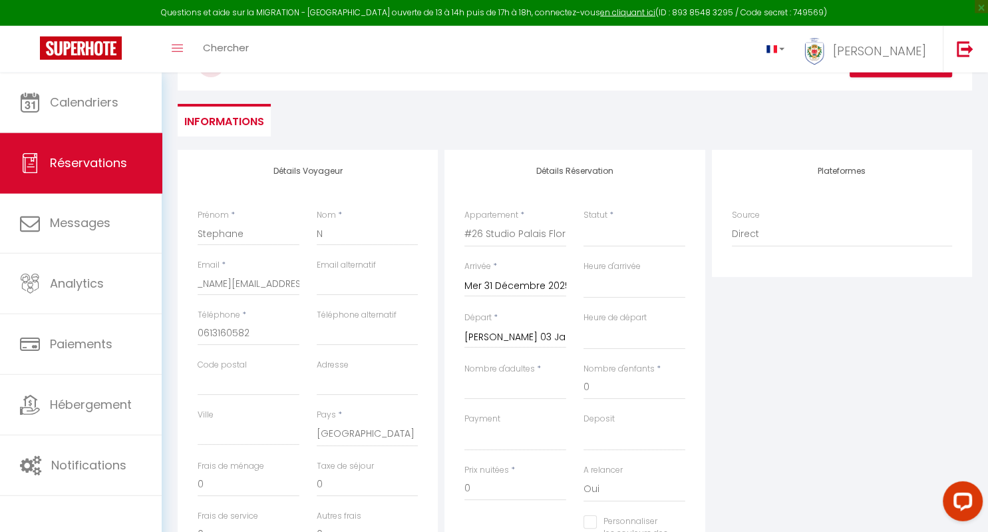
click at [540, 335] on input "[PERSON_NAME] 03 Janvier 2026" at bounding box center [516, 337] width 102 height 17
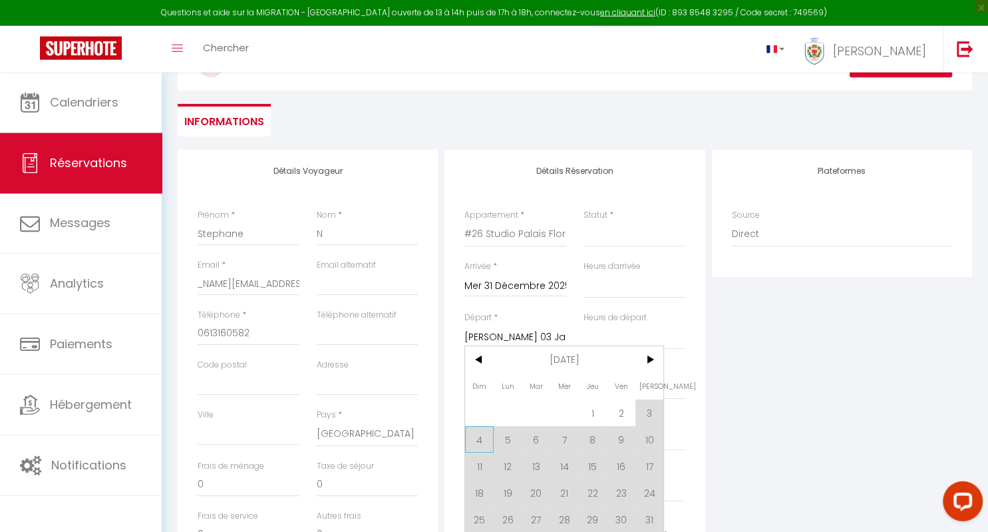
click at [480, 444] on span "4" at bounding box center [479, 439] width 29 height 27
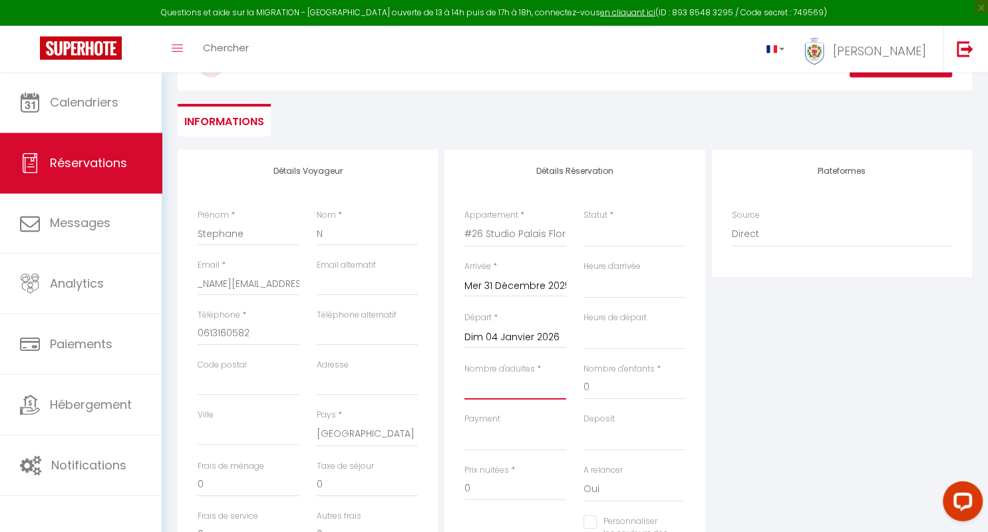
click at [531, 391] on input "Nombre d'adultes" at bounding box center [516, 387] width 102 height 24
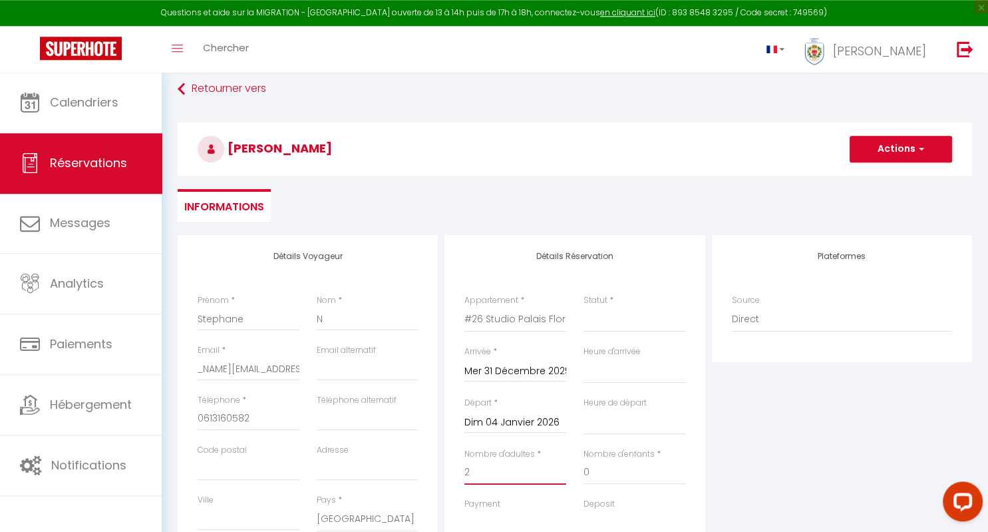
scroll to position [0, 0]
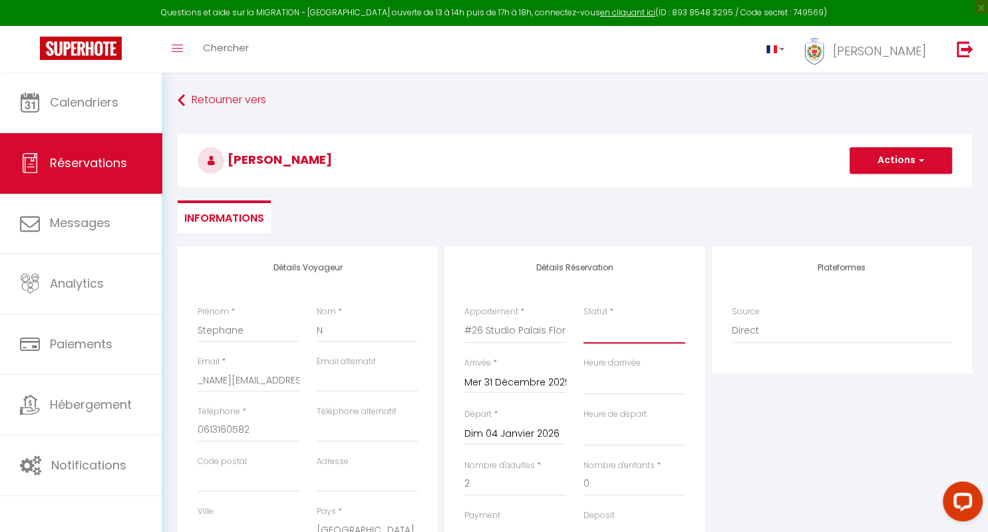
click at [584, 318] on select "Confirmé Non Confirmé [PERSON_NAME] par le voyageur No Show Request" at bounding box center [635, 330] width 102 height 25
click option "Confirmé" at bounding box center [0, 0] width 0 height 0
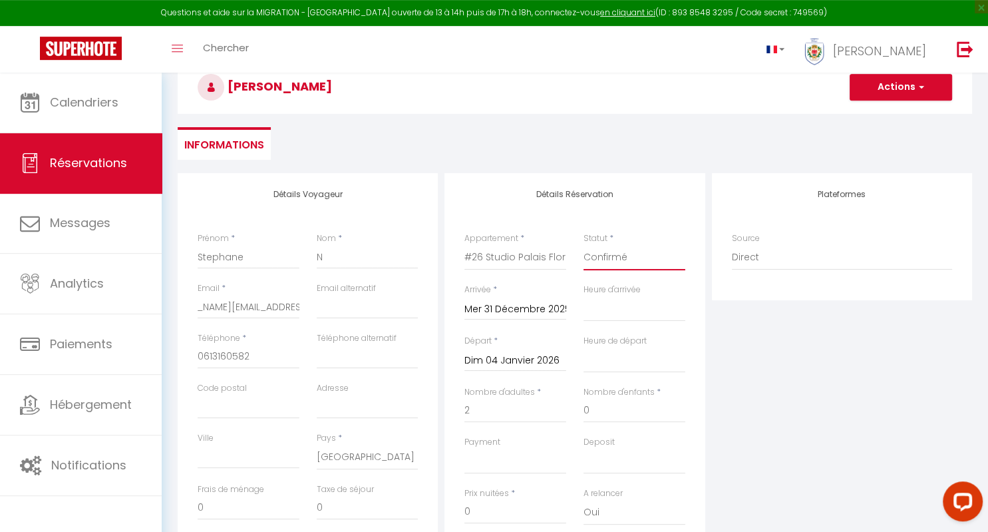
scroll to position [73, 0]
click at [925, 89] on button "Actions" at bounding box center [901, 88] width 103 height 27
click at [888, 116] on link "Enregistrer" at bounding box center [887, 116] width 105 height 17
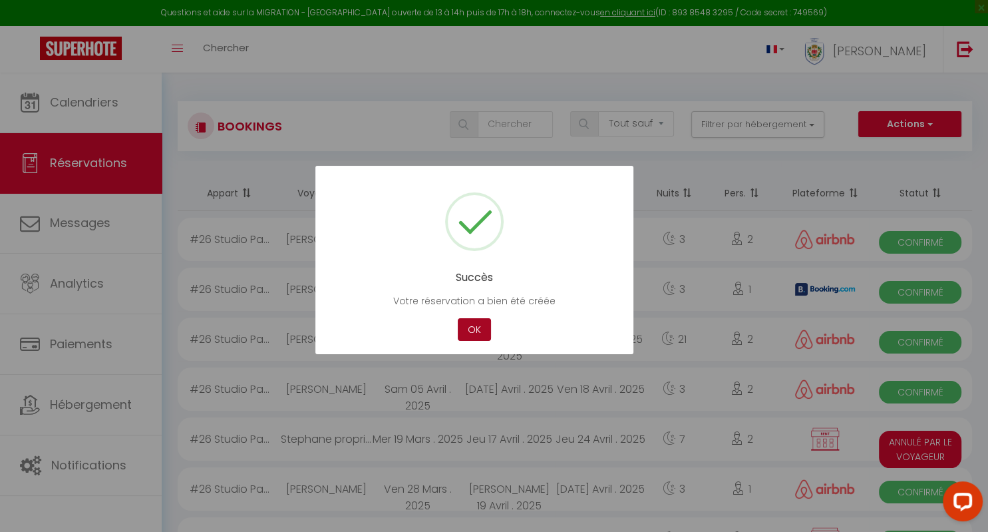
click at [472, 329] on button "OK" at bounding box center [474, 329] width 33 height 23
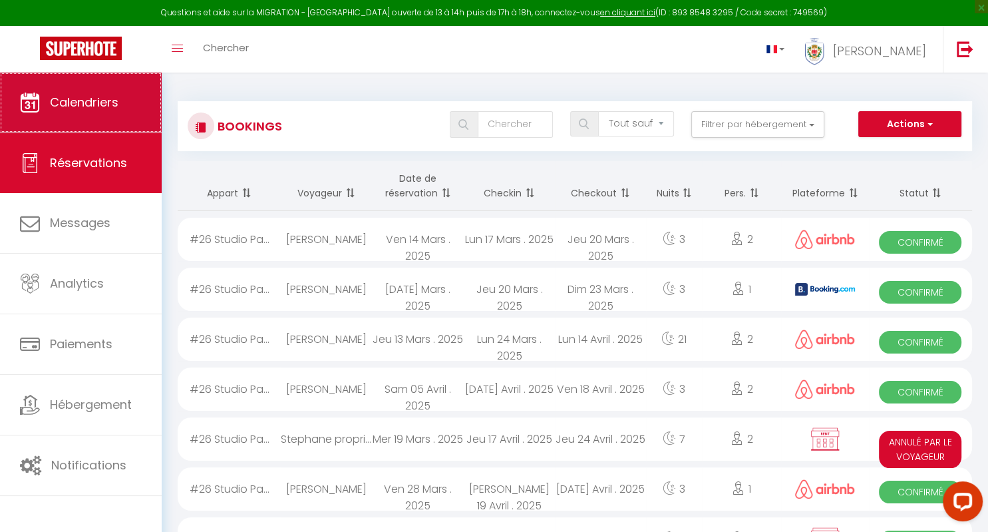
click at [103, 105] on span "Calendriers" at bounding box center [84, 102] width 69 height 17
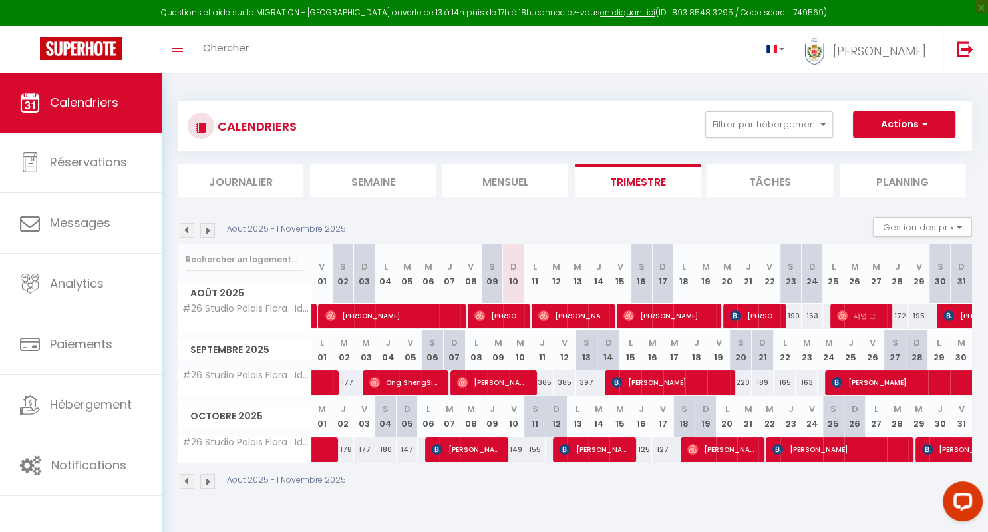
click at [564, 316] on span "[PERSON_NAME]" at bounding box center [574, 315] width 71 height 25
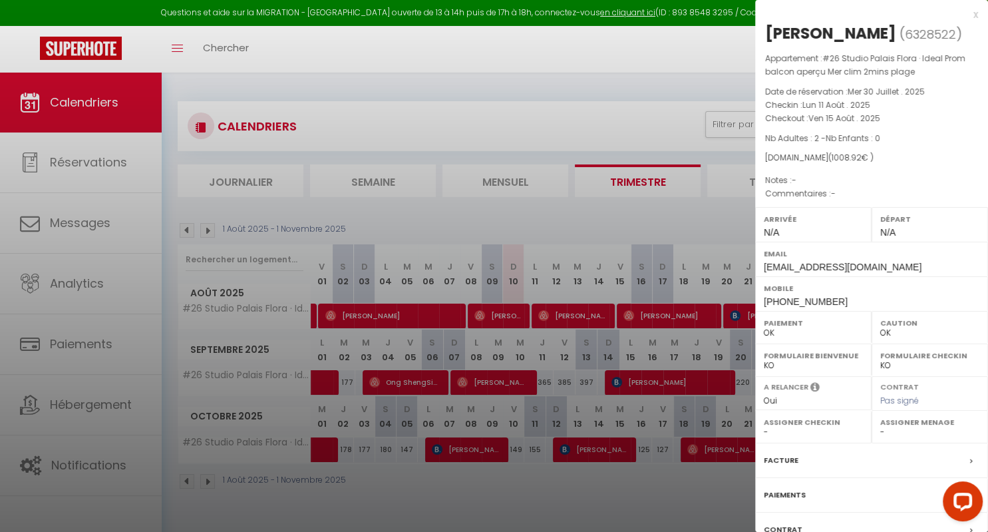
scroll to position [99, 0]
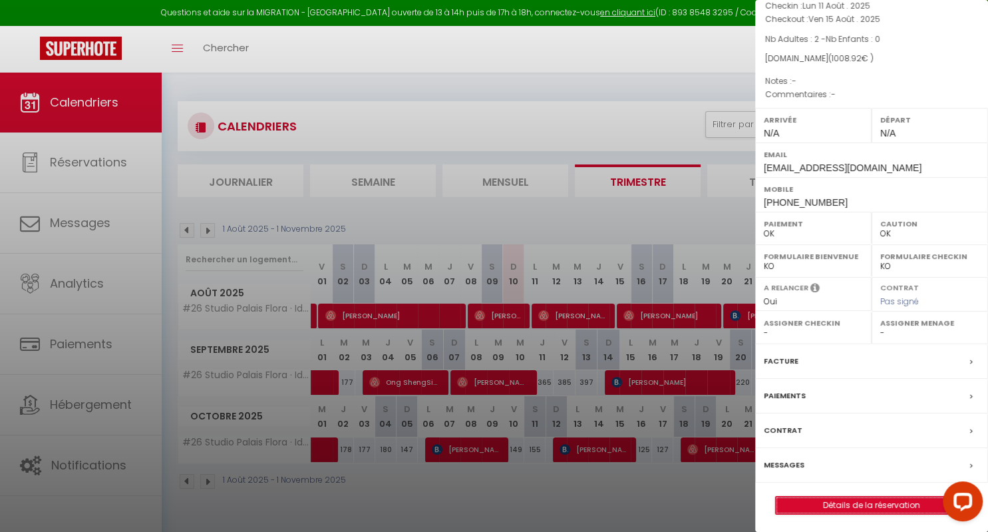
click at [883, 504] on link "Détails de la réservation" at bounding box center [872, 505] width 192 height 17
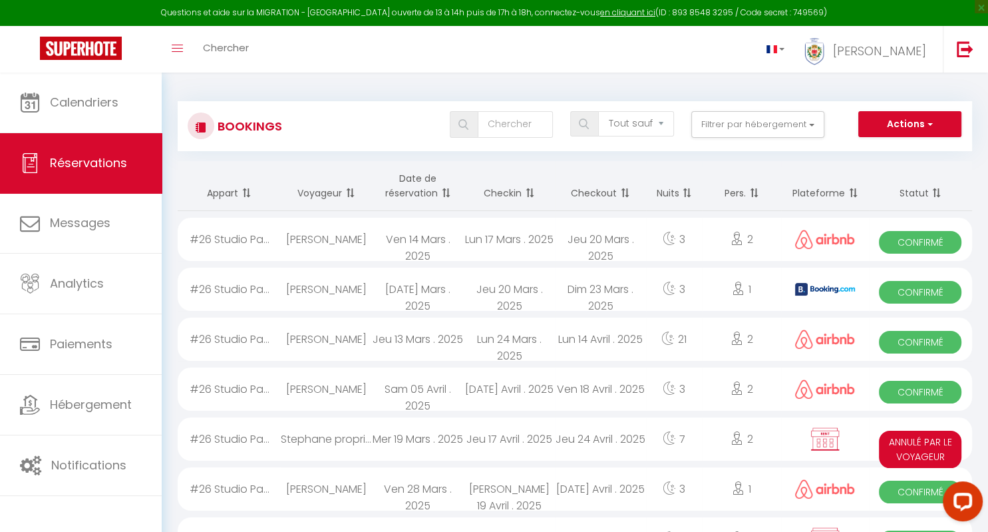
click at [526, 186] on span at bounding box center [528, 193] width 13 height 27
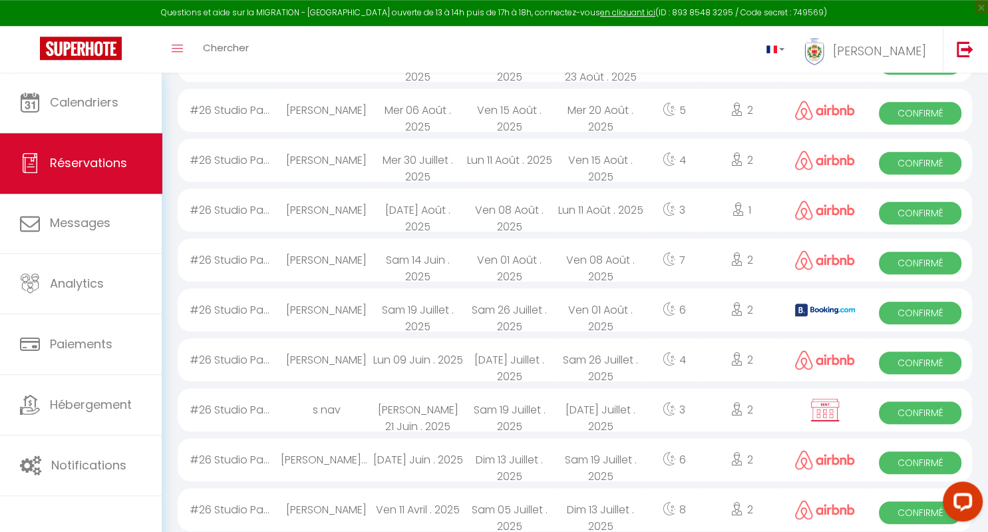
scroll to position [830, 0]
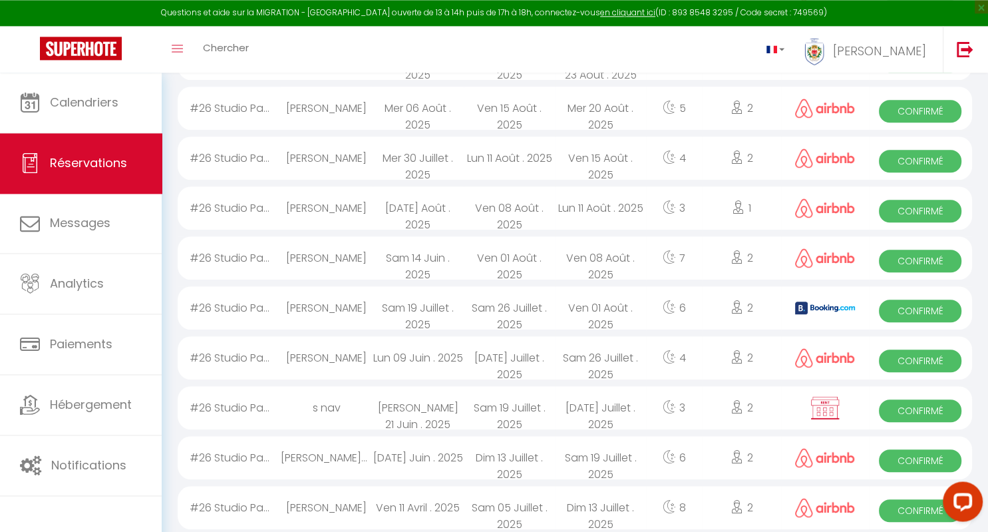
click at [349, 306] on div "[PERSON_NAME]" at bounding box center [326, 307] width 91 height 43
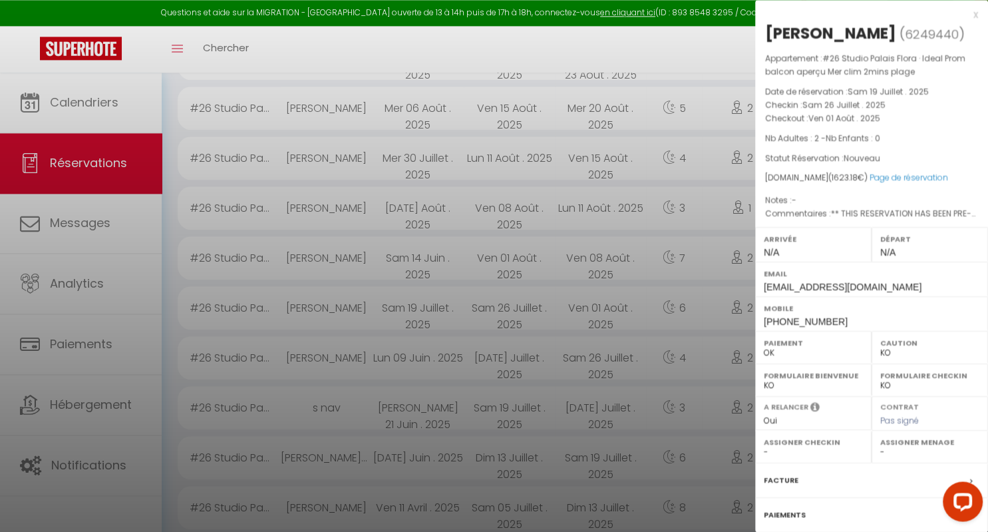
click at [95, 159] on div at bounding box center [494, 266] width 988 height 532
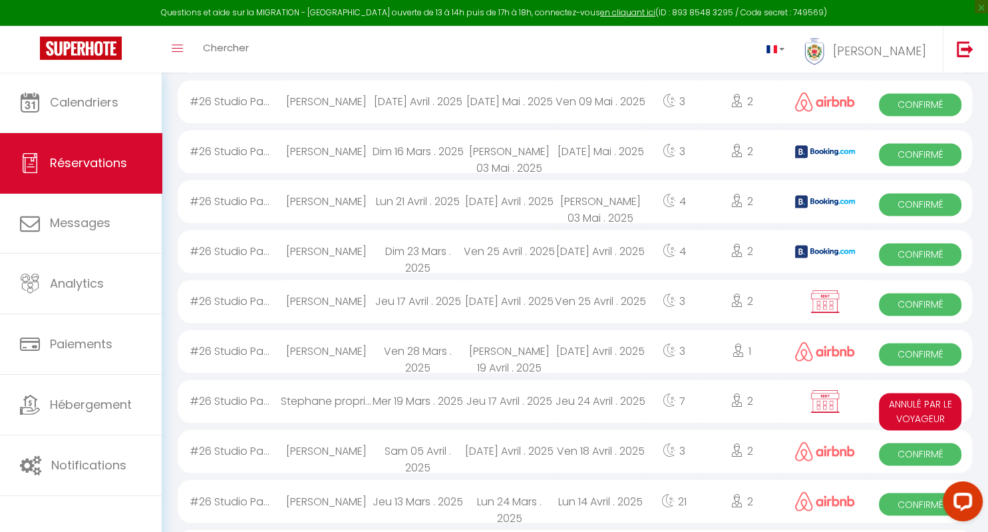
scroll to position [2087, 0]
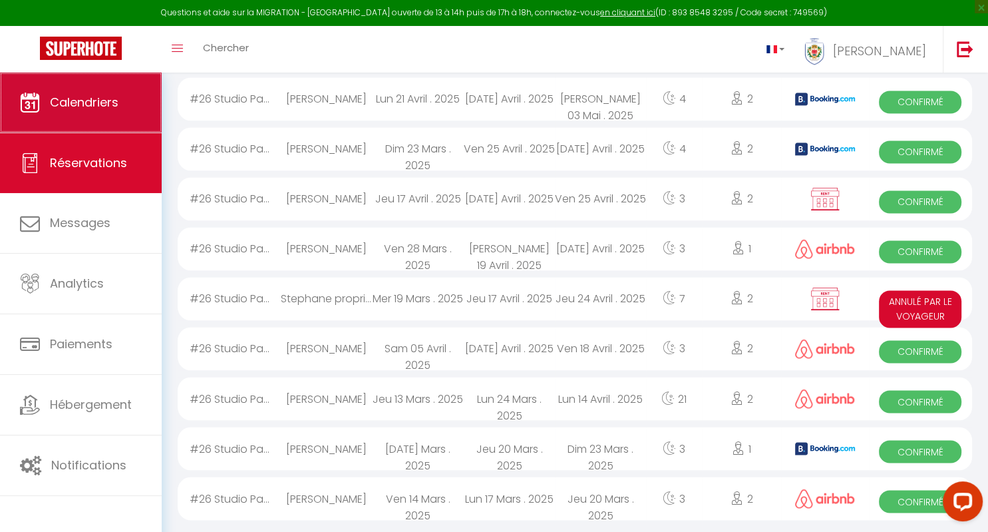
click at [83, 112] on link "Calendriers" at bounding box center [81, 103] width 162 height 60
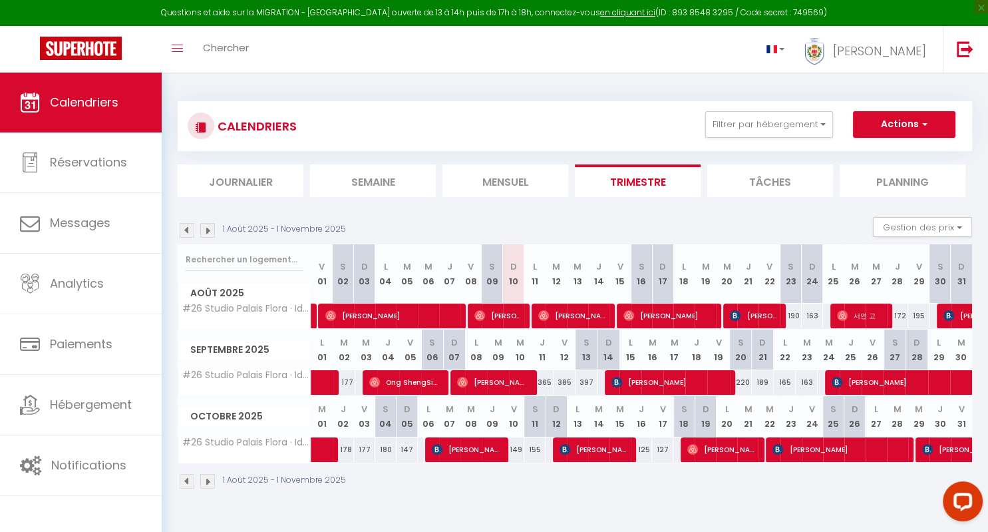
click at [556, 318] on span "[PERSON_NAME]" at bounding box center [574, 315] width 71 height 25
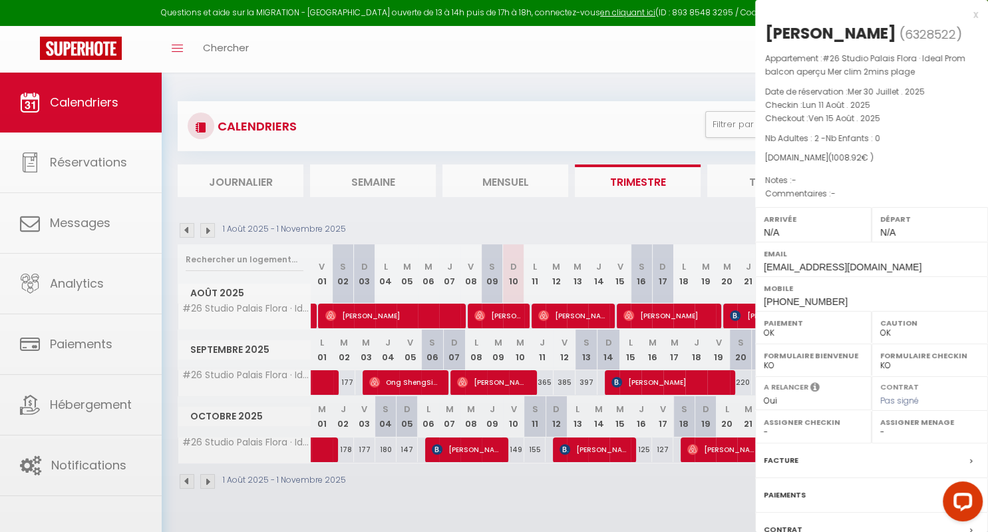
scroll to position [99, 0]
